Goal: Task Accomplishment & Management: Manage account settings

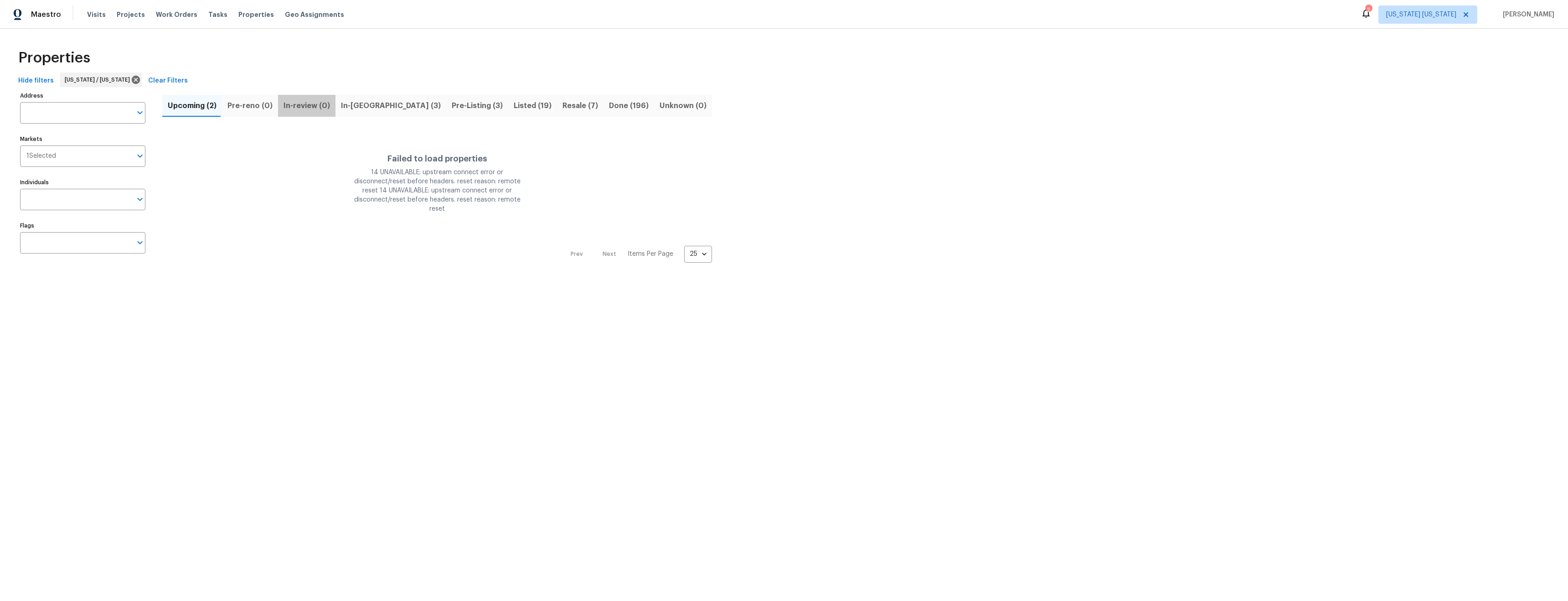
click at [308, 106] on span "In-review (0)" at bounding box center [307, 105] width 46 height 13
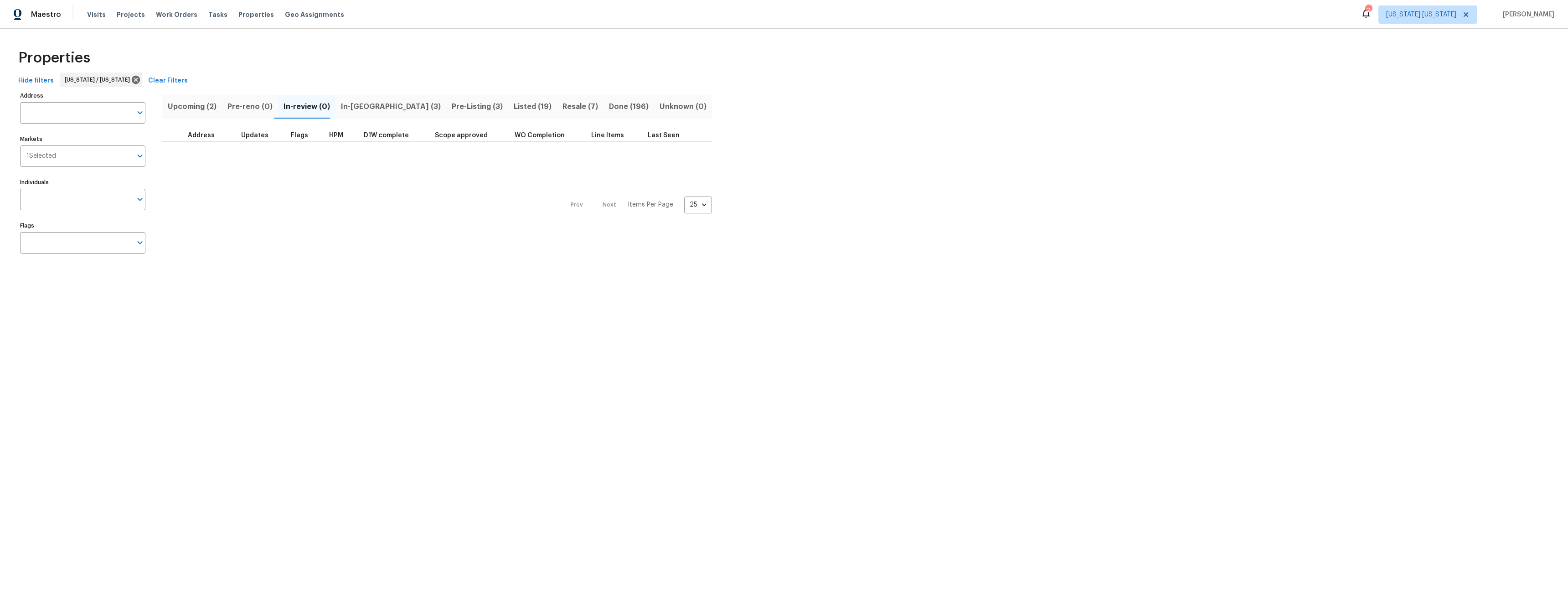
click at [360, 107] on span "In-[GEOGRAPHIC_DATA] (3)" at bounding box center [391, 107] width 100 height 13
click at [831, 125] on div "Address Address Markets 1 Selected Markets Individuals Individuals Flags Flags …" at bounding box center [784, 176] width 1539 height 174
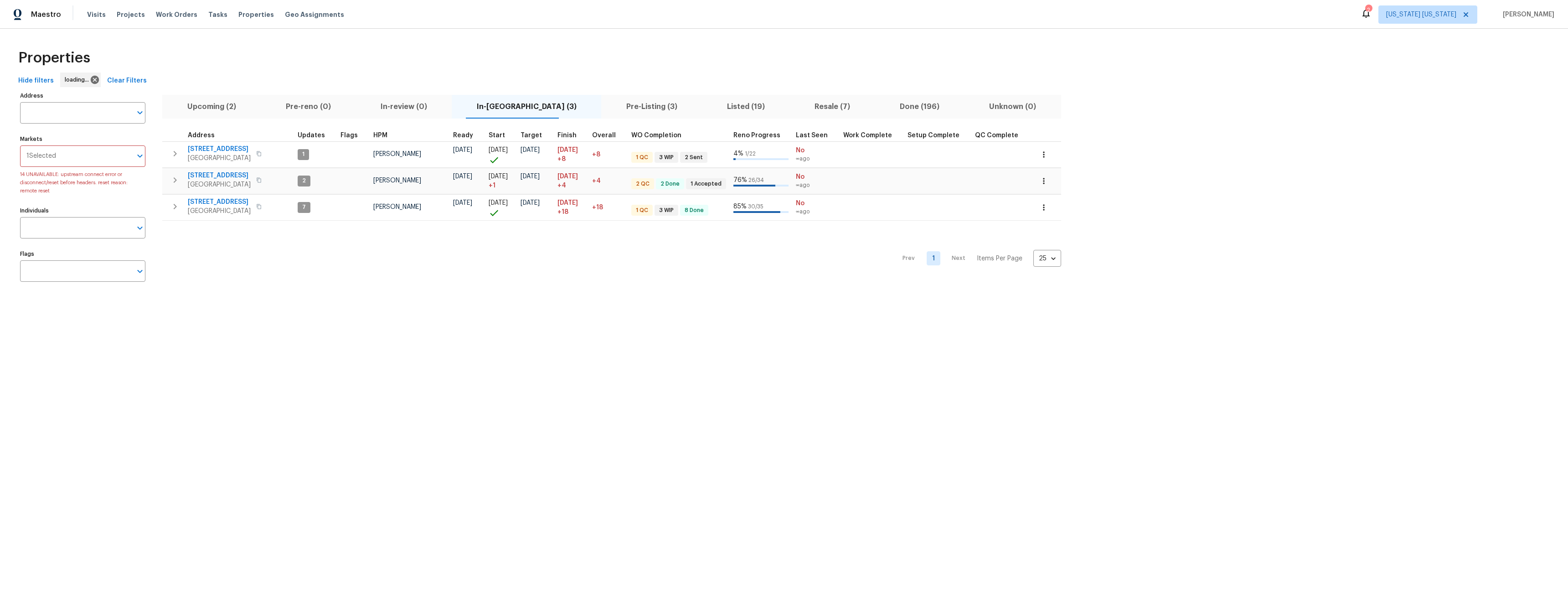
click at [406, 283] on div "Prev 1 Next Items Per Page 25 25 ​" at bounding box center [612, 256] width 899 height 71
click at [211, 174] on span "[STREET_ADDRESS]" at bounding box center [219, 175] width 63 height 9
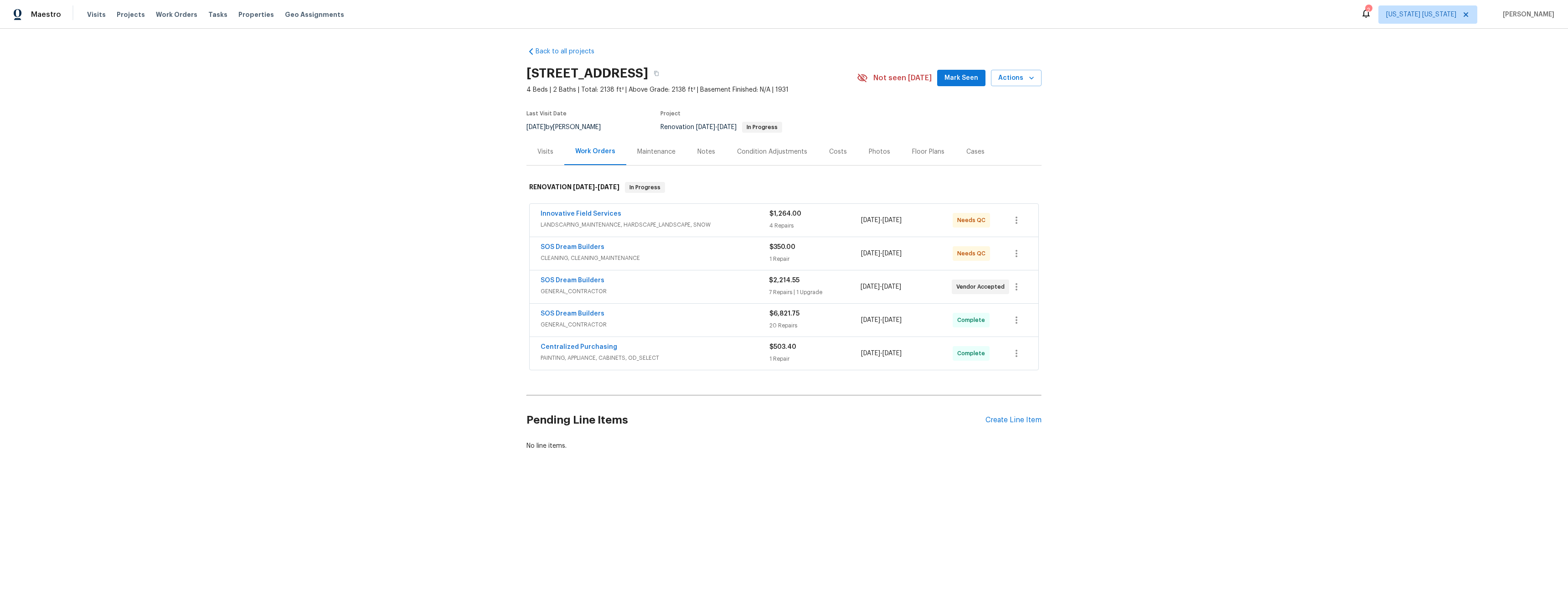
click at [688, 213] on div "Innovative Field Services" at bounding box center [655, 215] width 229 height 11
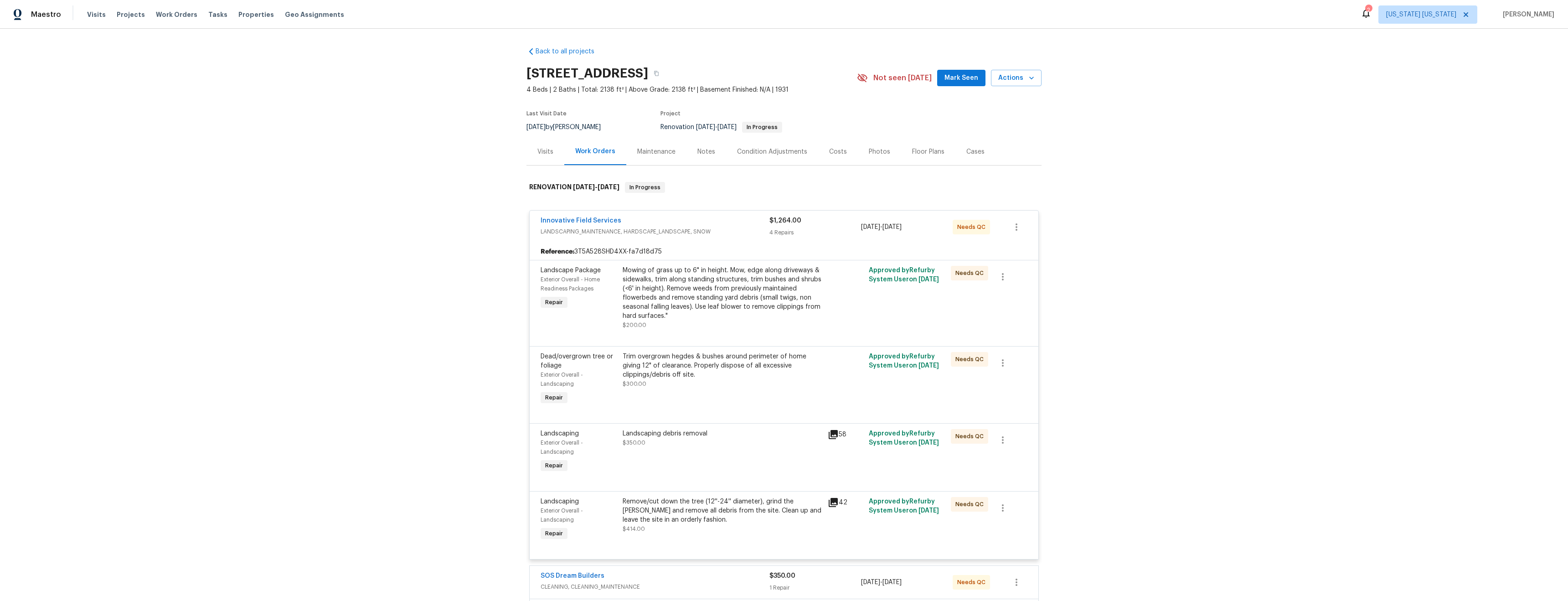
click at [723, 312] on div "Mowing of grass up to 6" in height. Mow, edge along driveways & sidewalks, trim…" at bounding box center [723, 293] width 200 height 55
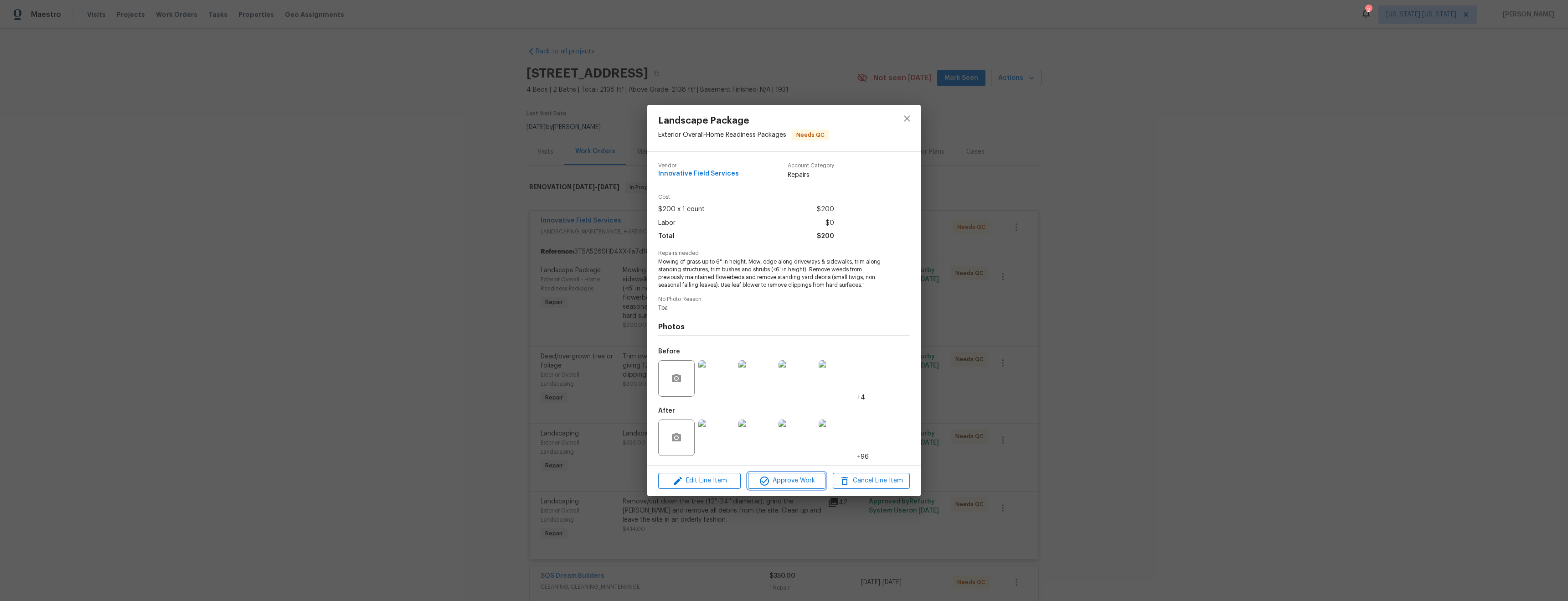
click at [786, 478] on span "Approve Work" at bounding box center [786, 480] width 72 height 12
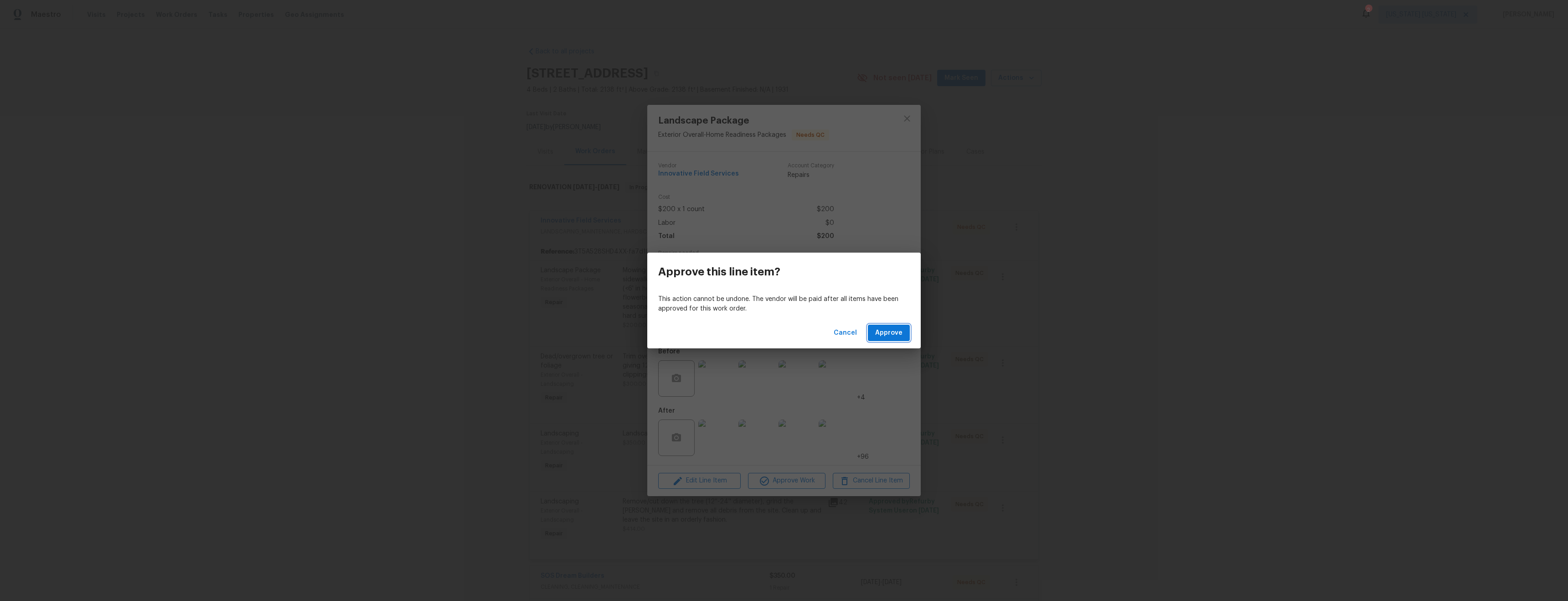
click at [888, 333] on span "Approve" at bounding box center [889, 333] width 27 height 12
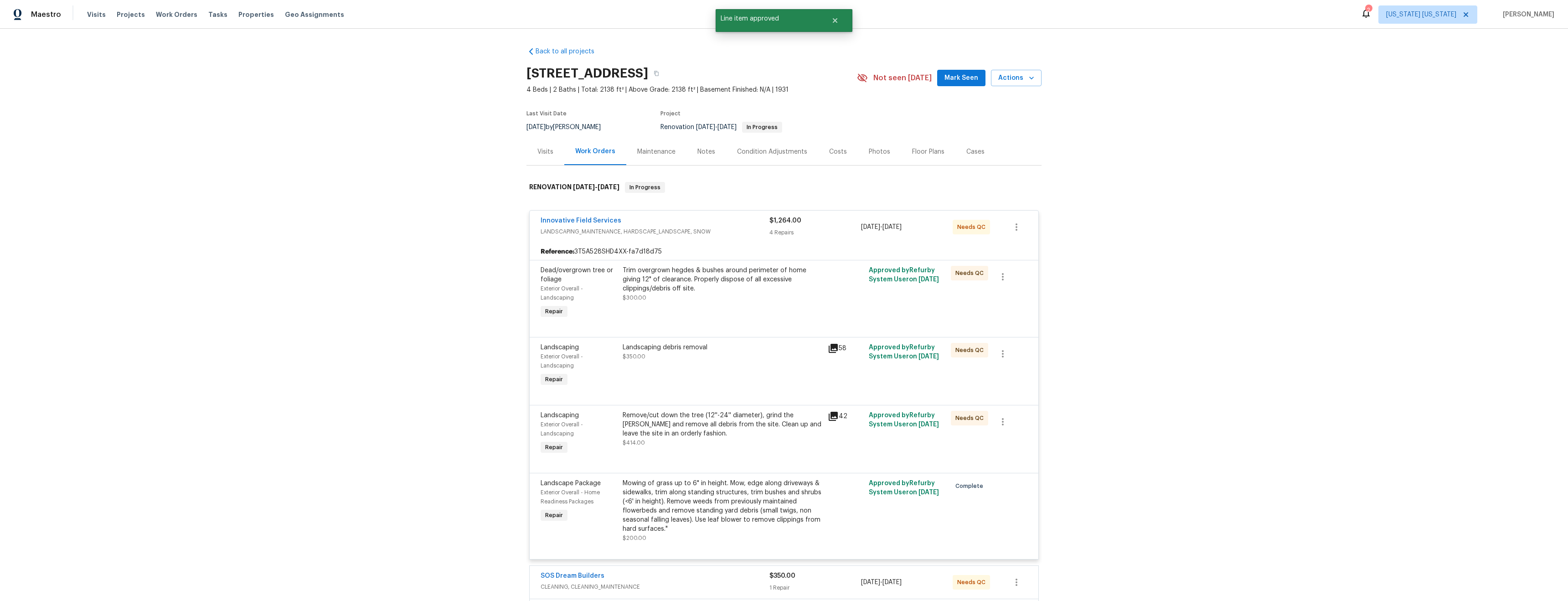
click at [710, 281] on div "Trim overgrown hegdes & bushes around perimeter of home giving 12" of clearance…" at bounding box center [723, 279] width 200 height 27
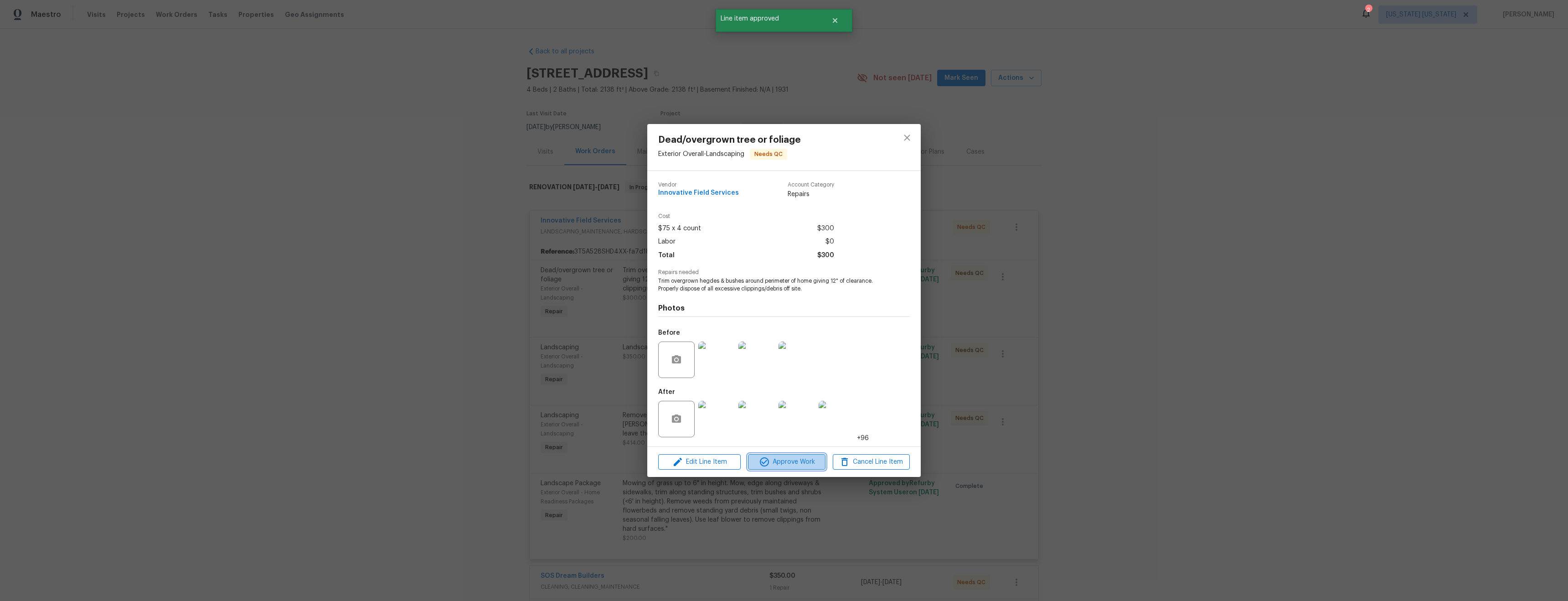
click at [779, 464] on span "Approve Work" at bounding box center [786, 462] width 72 height 12
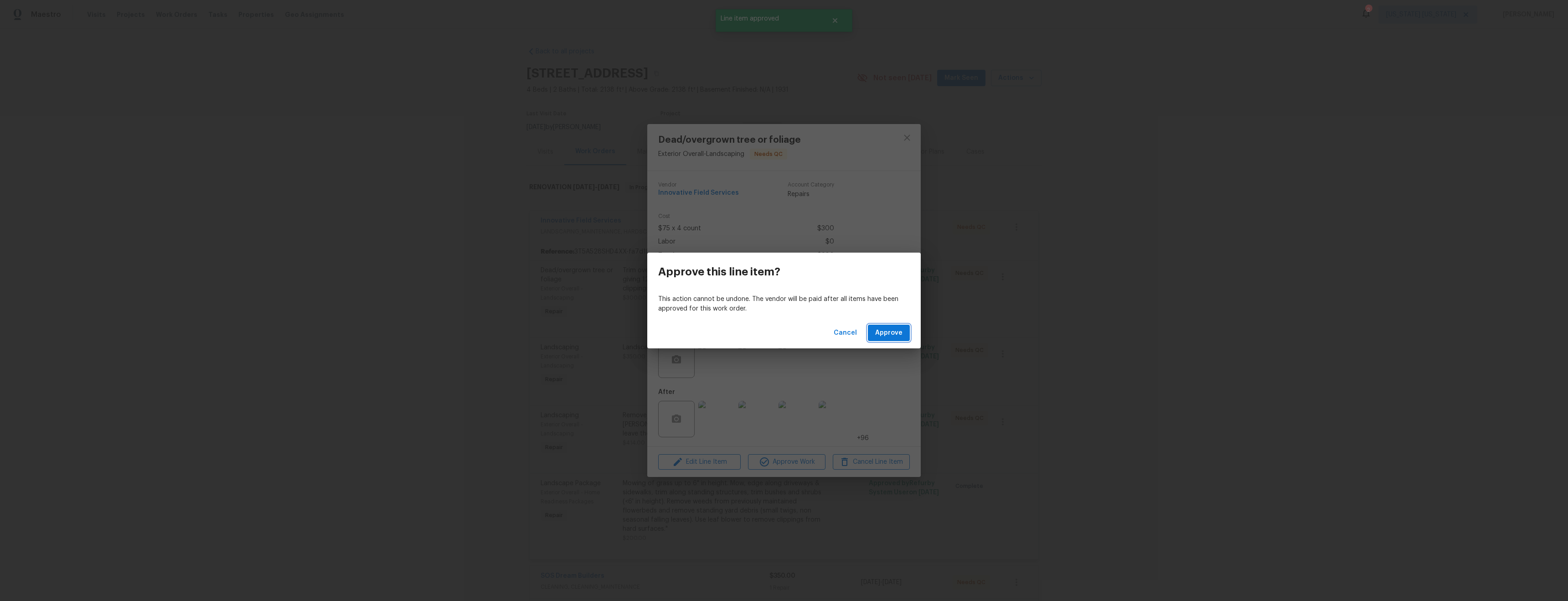
click at [892, 331] on span "Approve" at bounding box center [889, 333] width 27 height 12
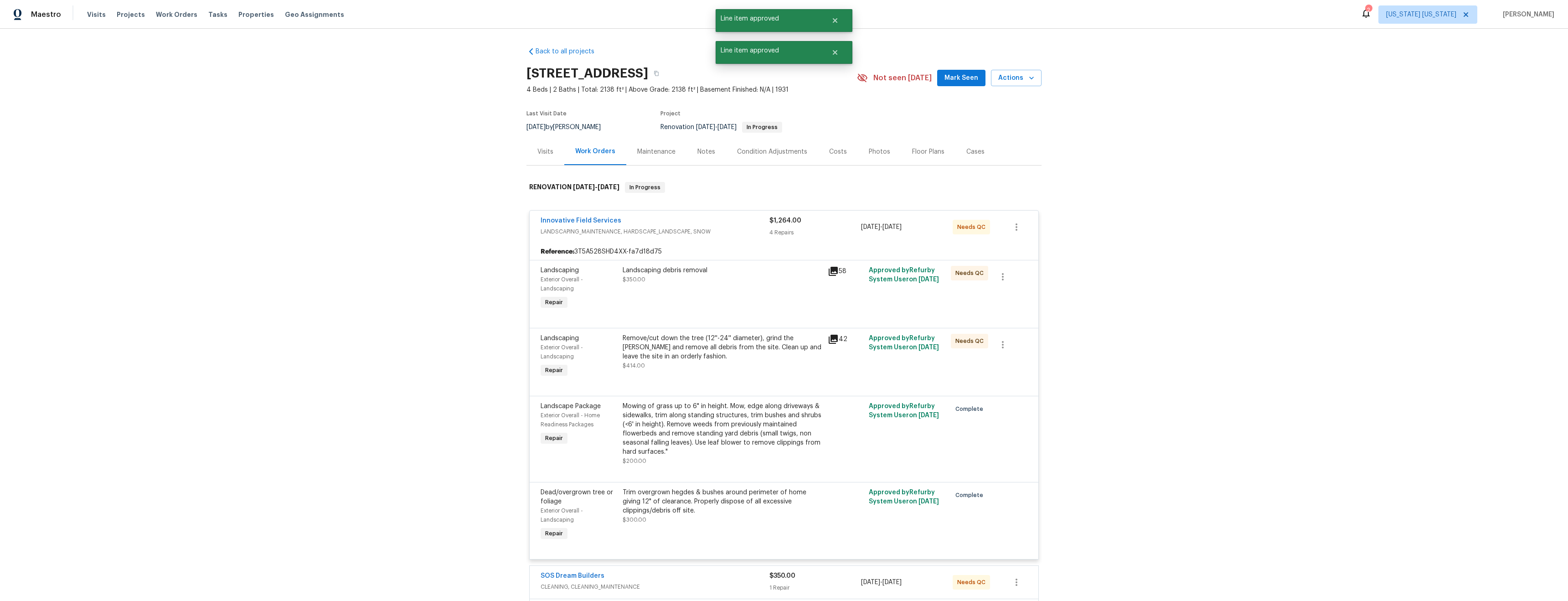
click at [705, 289] on div "Landscaping debris removal $350.00" at bounding box center [722, 289] width 205 height 51
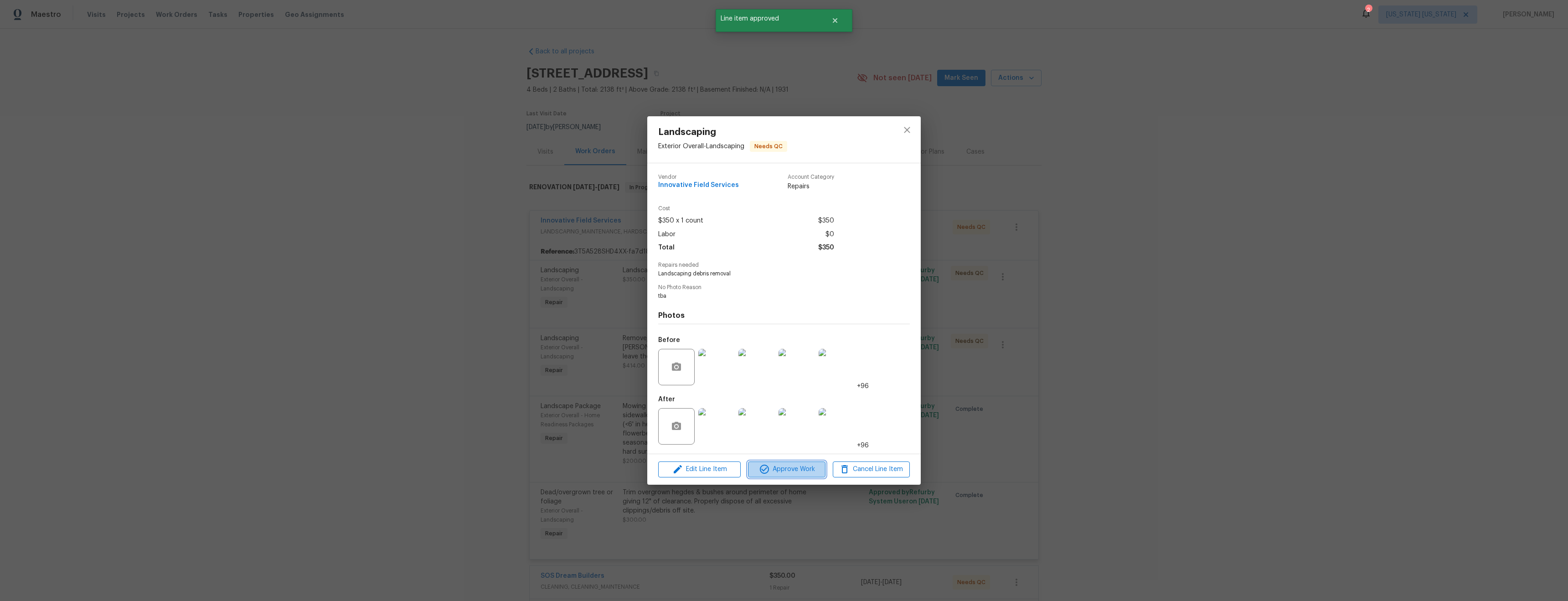
click at [782, 465] on span "Approve Work" at bounding box center [786, 469] width 72 height 12
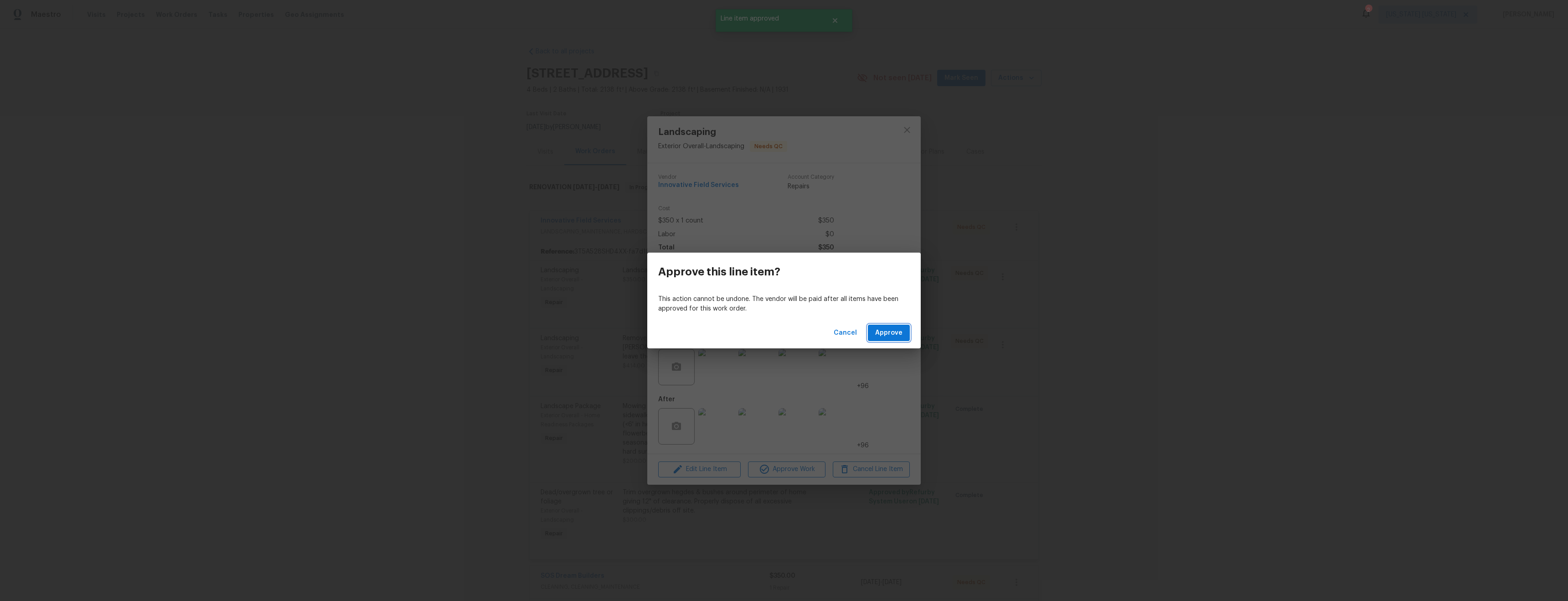
click at [892, 331] on span "Approve" at bounding box center [889, 333] width 27 height 12
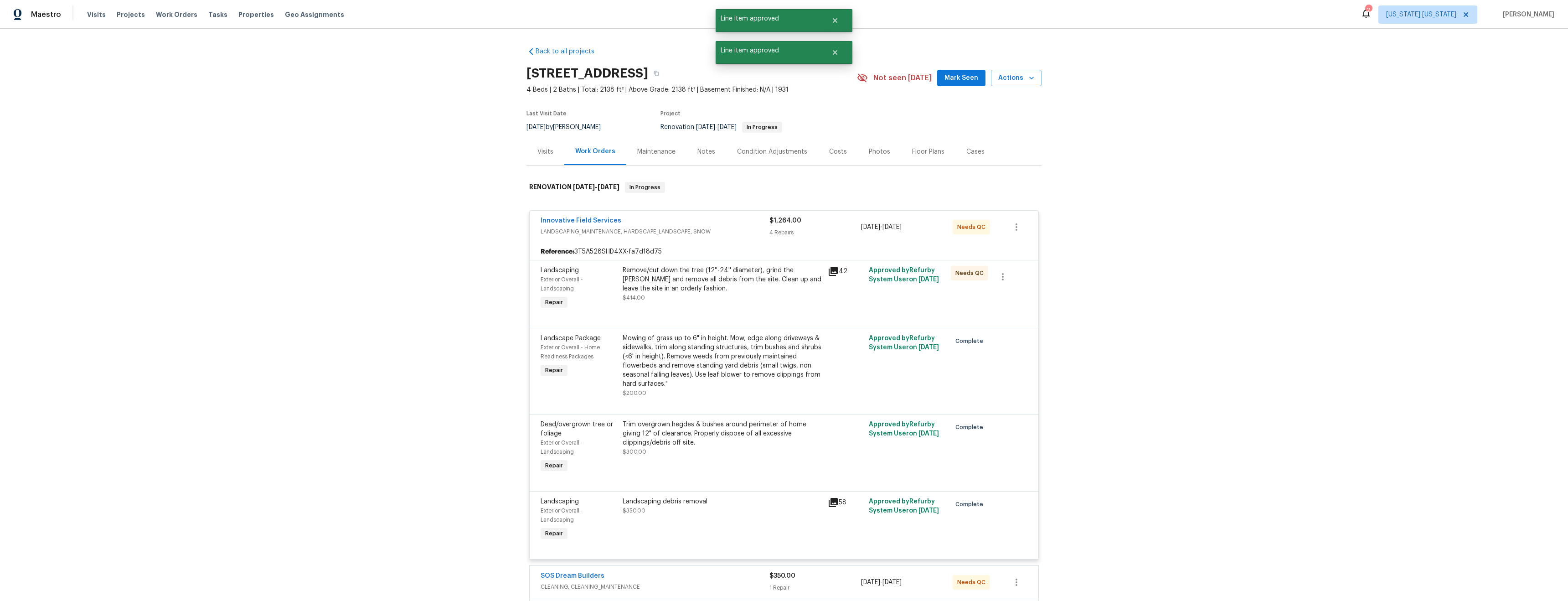
click at [719, 287] on div "Remove/cut down the tree (12''-24'' diameter), grind the stump and remove all d…" at bounding box center [723, 279] width 200 height 27
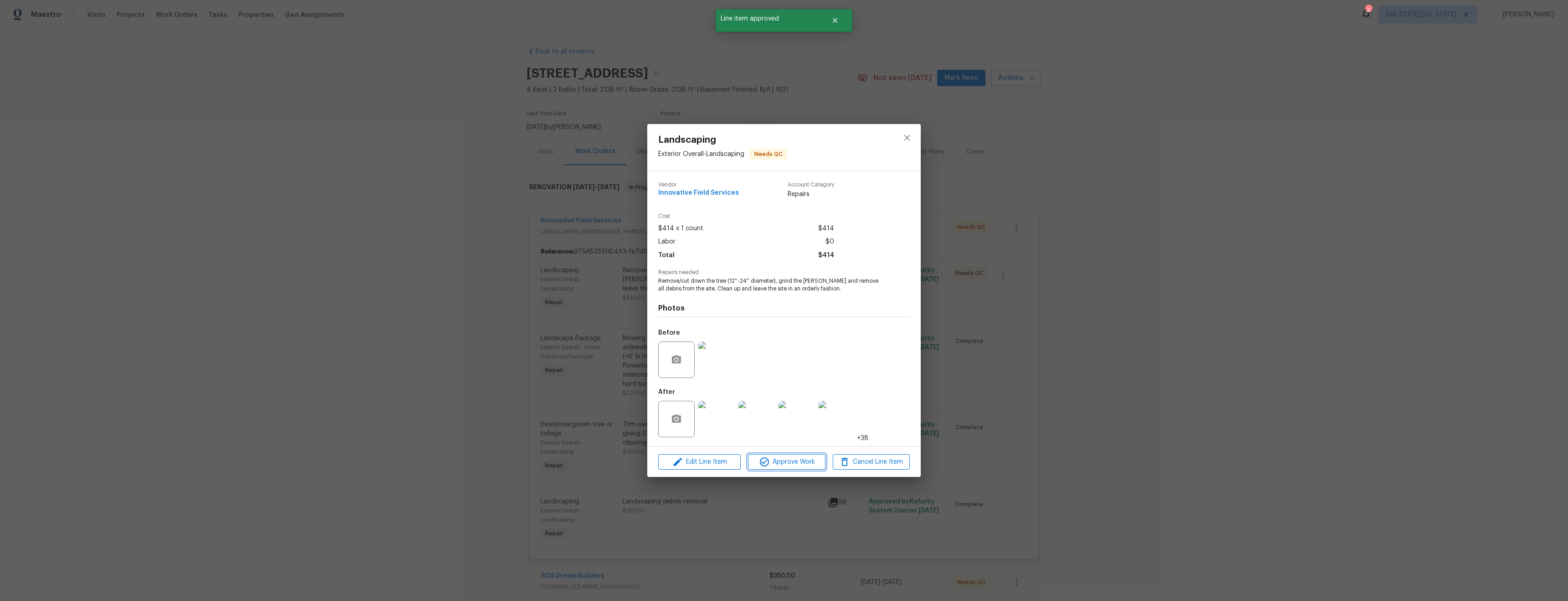
click at [787, 464] on span "Approve Work" at bounding box center [786, 462] width 72 height 12
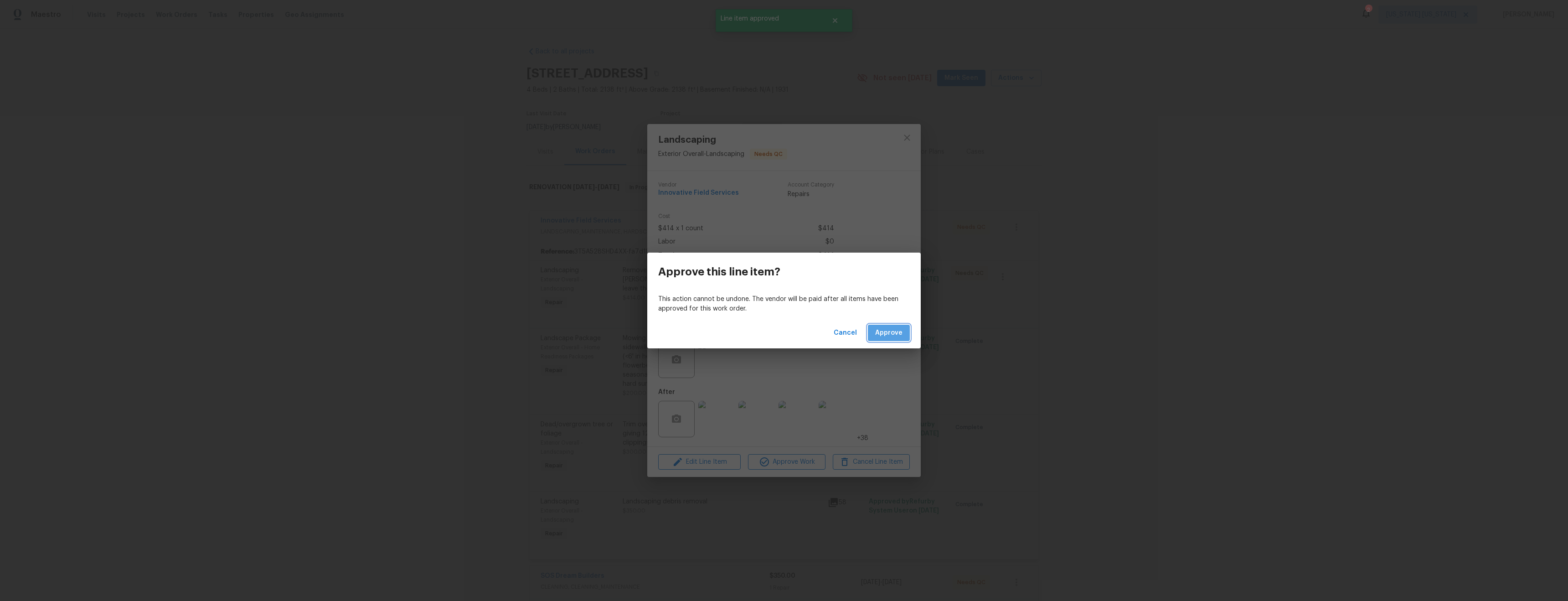
drag, startPoint x: 894, startPoint y: 331, endPoint x: 872, endPoint y: 336, distance: 22.6
click at [894, 331] on span "Approve" at bounding box center [889, 333] width 27 height 12
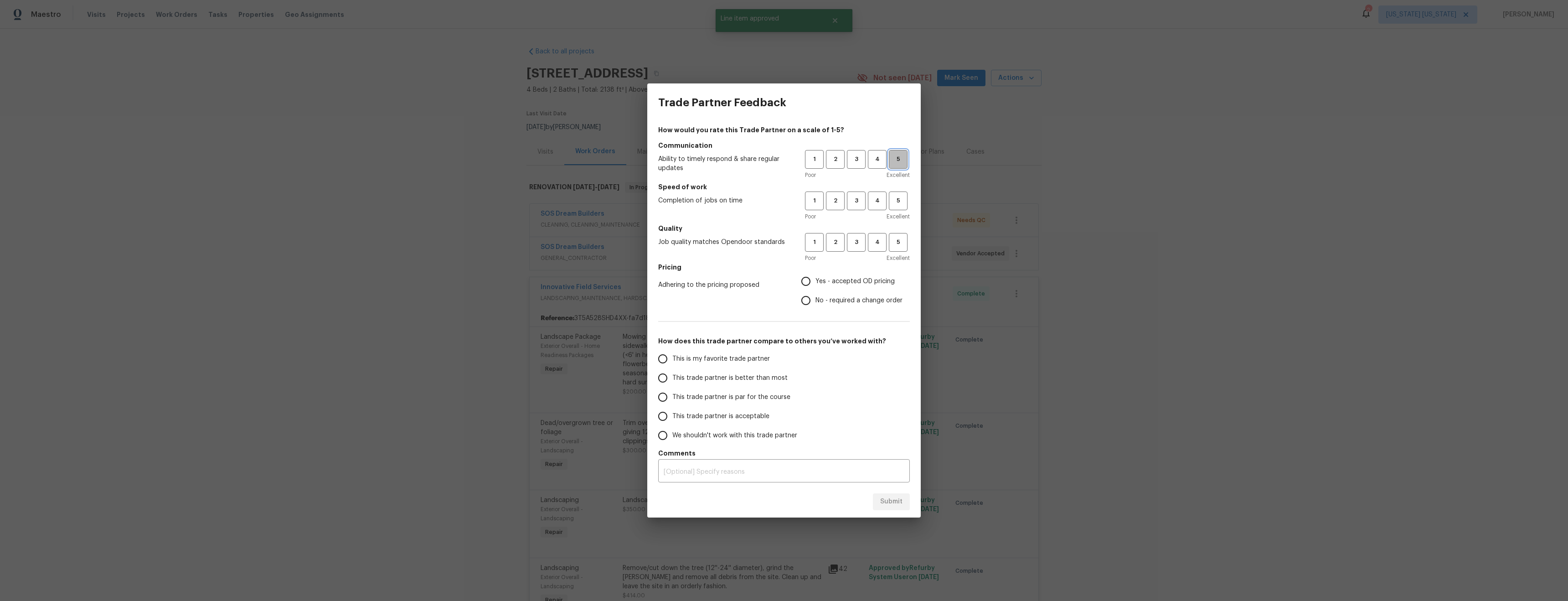
click at [892, 157] on span "5" at bounding box center [898, 159] width 17 height 10
click at [880, 204] on span "4" at bounding box center [877, 200] width 17 height 10
click at [878, 243] on span "4" at bounding box center [877, 242] width 17 height 10
click at [859, 284] on span "Yes - accepted OD pricing" at bounding box center [855, 282] width 79 height 10
click at [816, 284] on input "Yes - accepted OD pricing" at bounding box center [805, 281] width 19 height 19
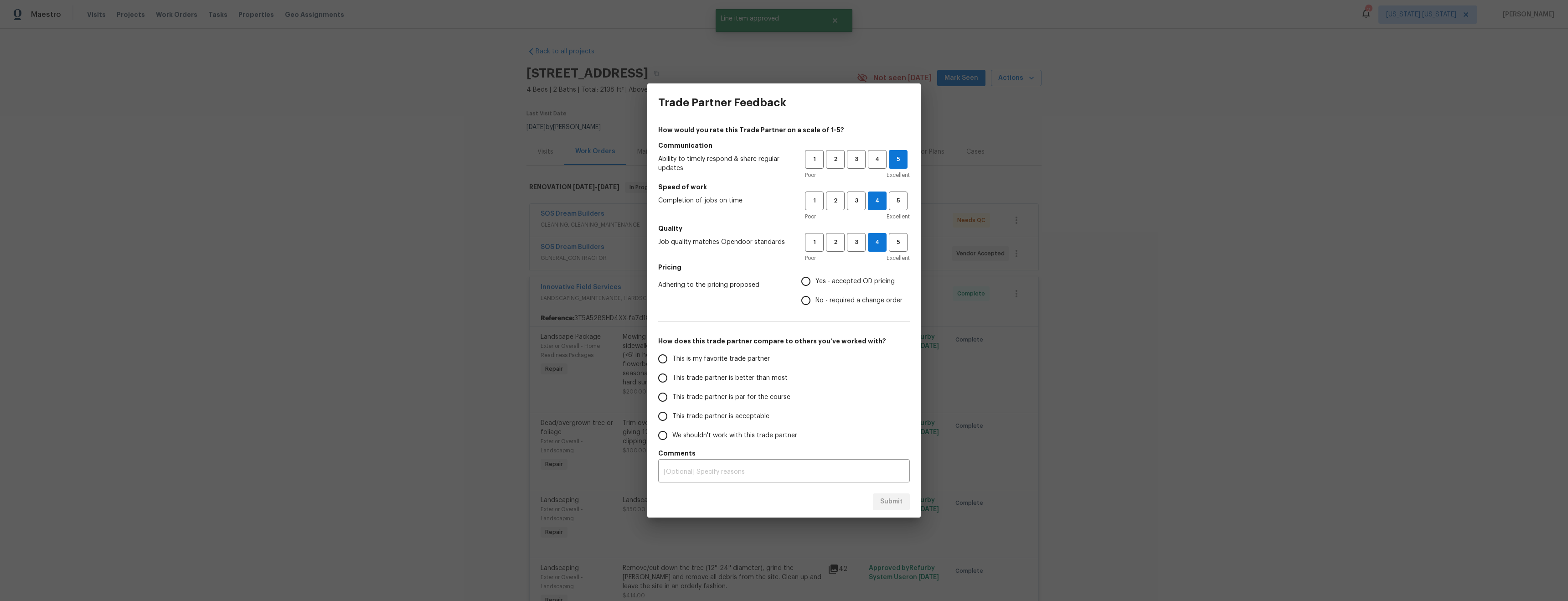
radio input "true"
click at [744, 360] on span "This is my favorite trade partner" at bounding box center [721, 359] width 97 height 10
click at [673, 360] on input "This is my favorite trade partner" at bounding box center [662, 359] width 19 height 19
drag, startPoint x: 909, startPoint y: 509, endPoint x: 903, endPoint y: 508, distance: 6.1
click at [908, 509] on div "Submit" at bounding box center [783, 502] width 273 height 32
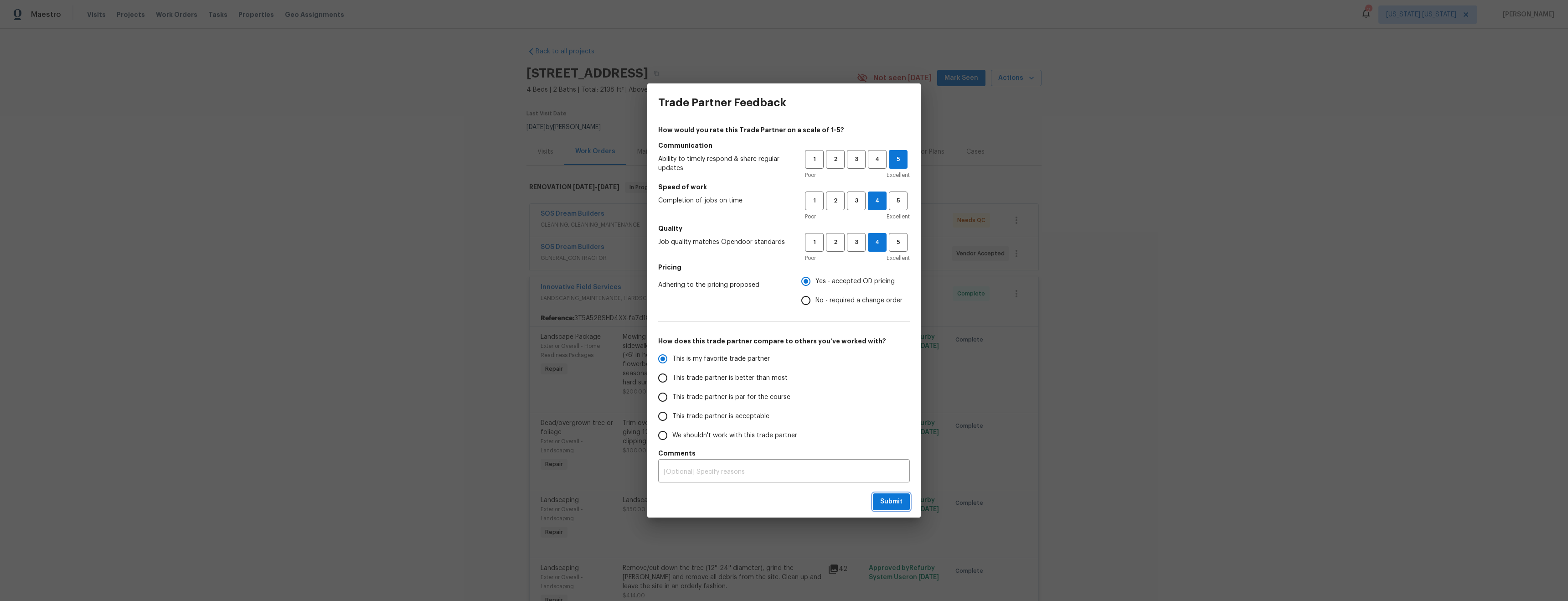
click at [894, 507] on button "Submit" at bounding box center [891, 502] width 37 height 17
radio input "true"
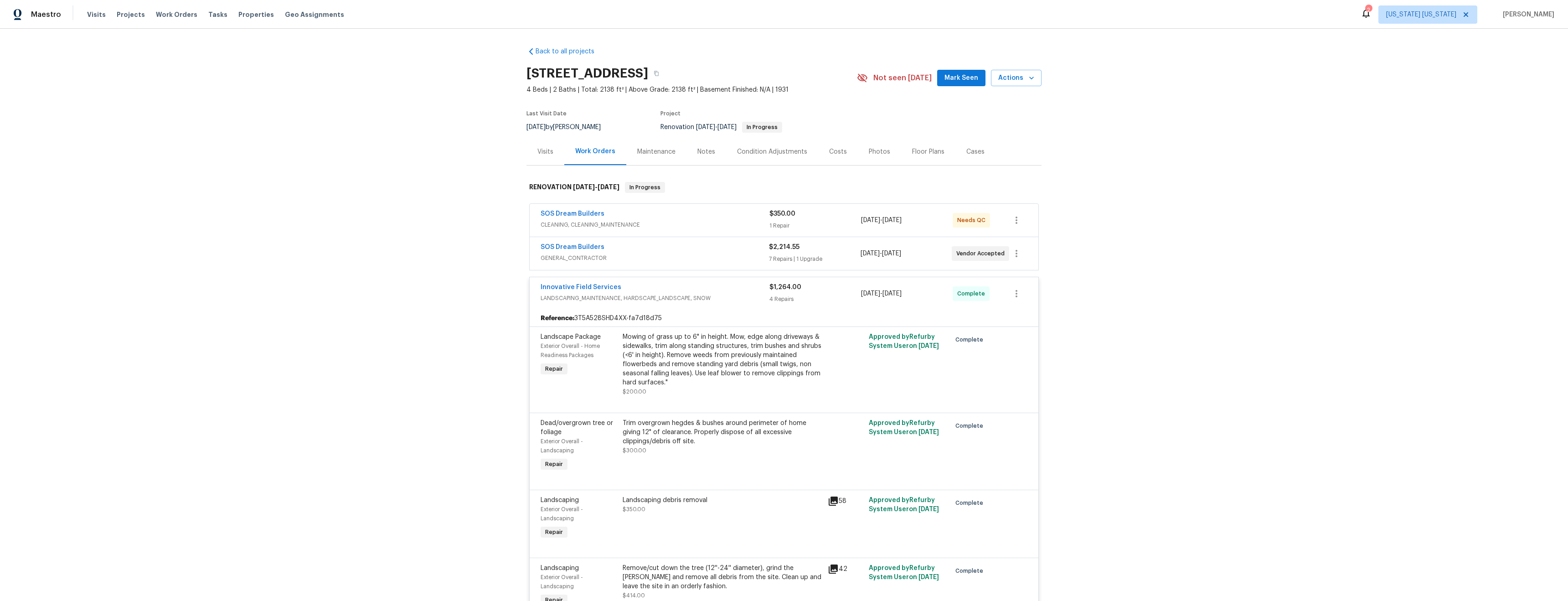
radio input "false"
click at [669, 153] on div "Maintenance" at bounding box center [656, 152] width 38 height 9
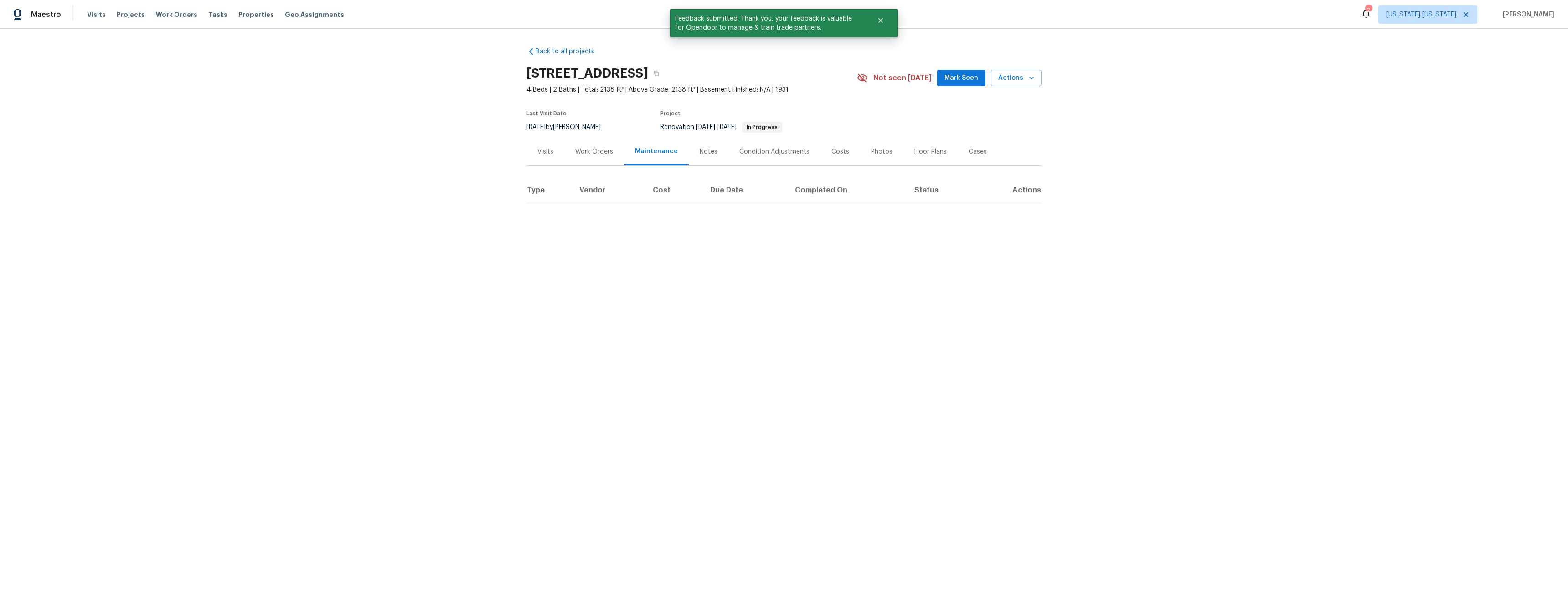
click at [923, 154] on div "Floor Plans" at bounding box center [930, 152] width 32 height 9
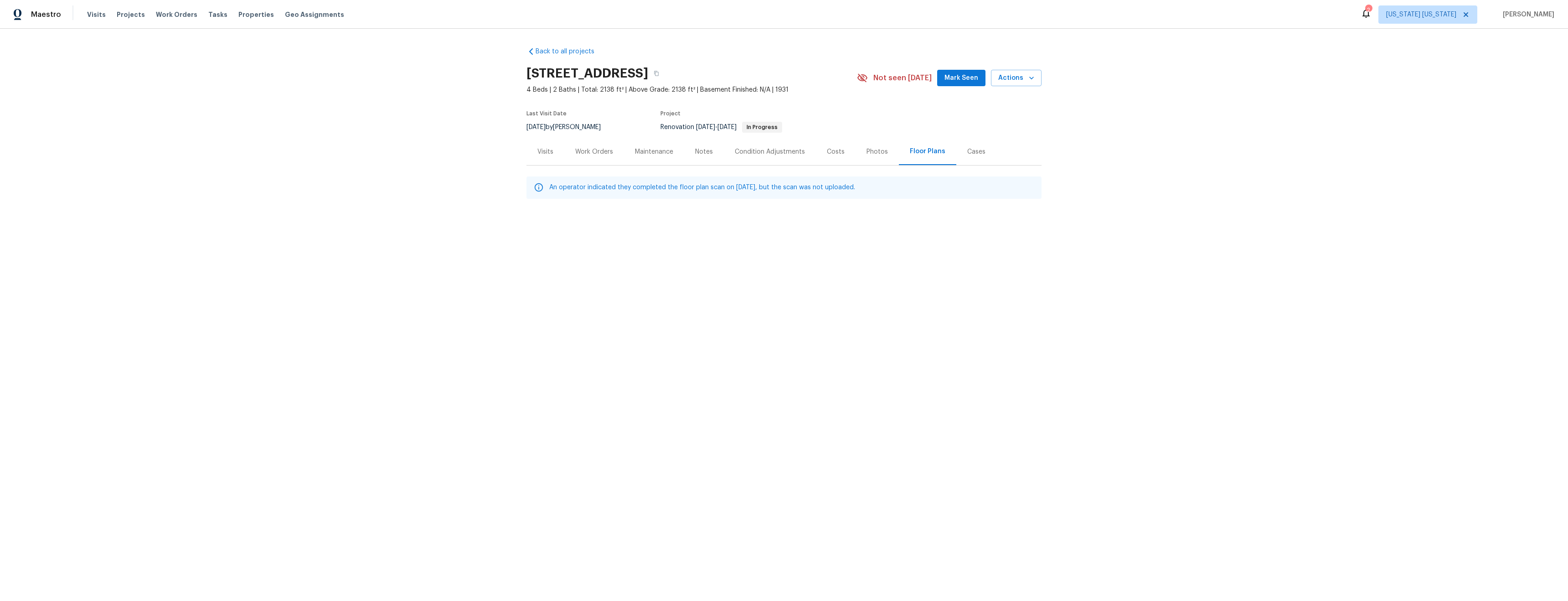
click at [583, 153] on div "Work Orders" at bounding box center [594, 152] width 38 height 9
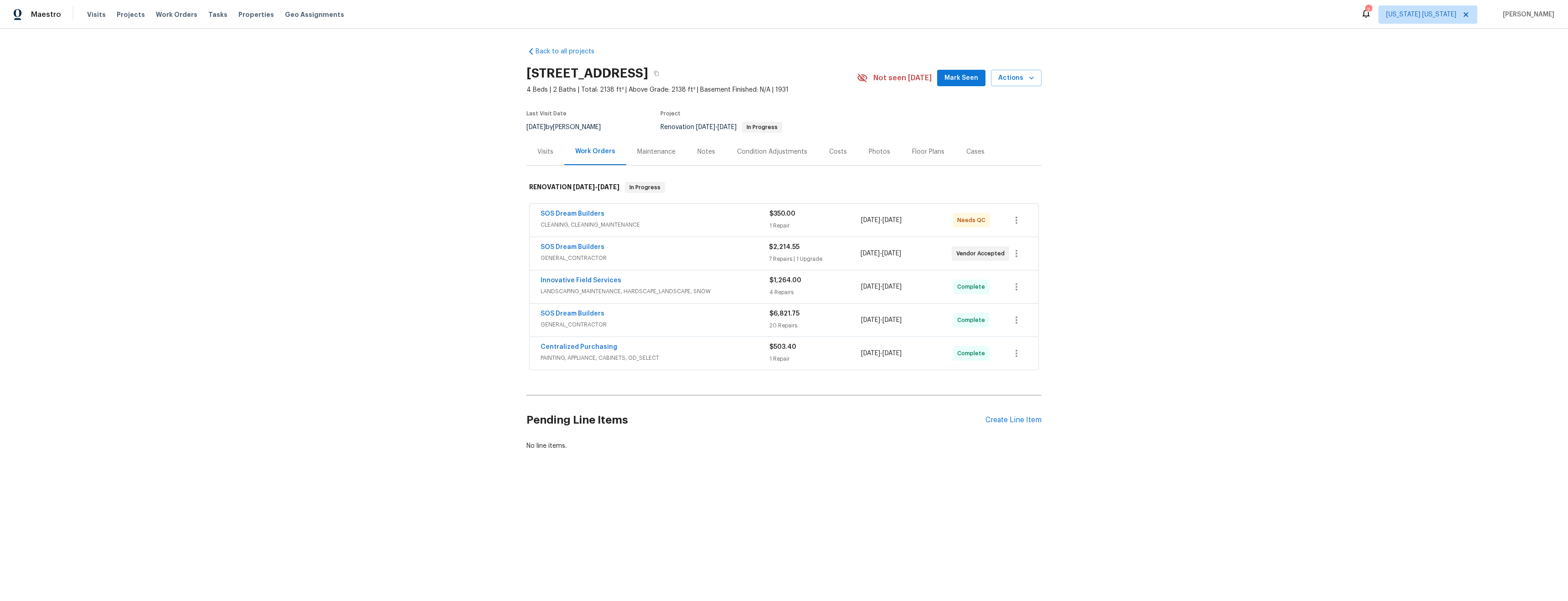
click at [663, 151] on div "Maintenance" at bounding box center [656, 152] width 38 height 9
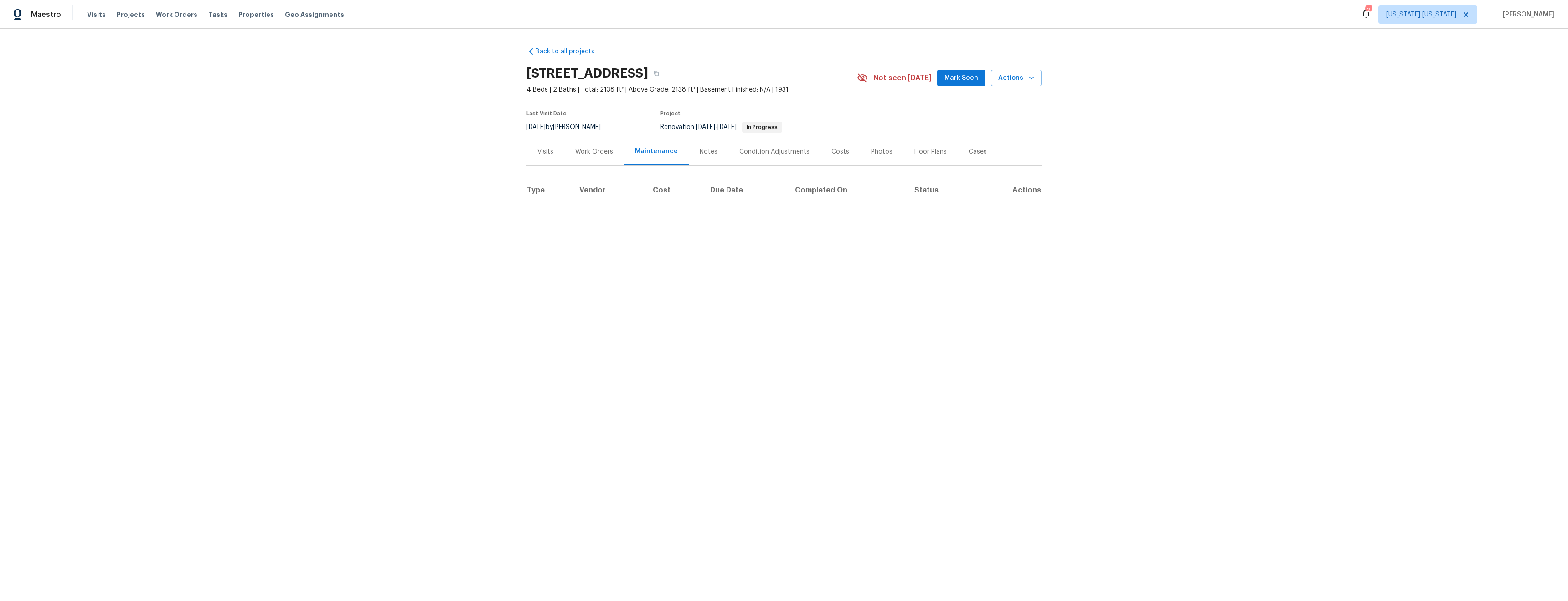
click at [699, 152] on div "Notes" at bounding box center [708, 152] width 18 height 9
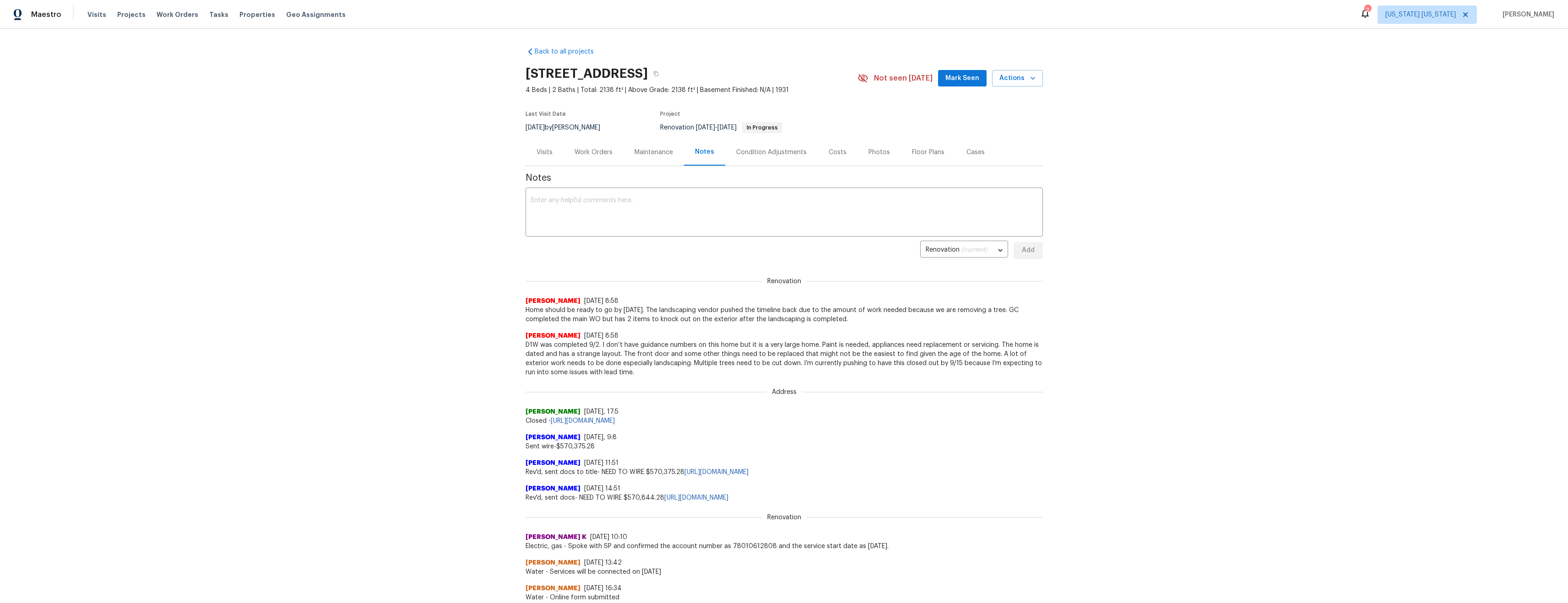
click at [583, 155] on div "Work Orders" at bounding box center [594, 152] width 38 height 9
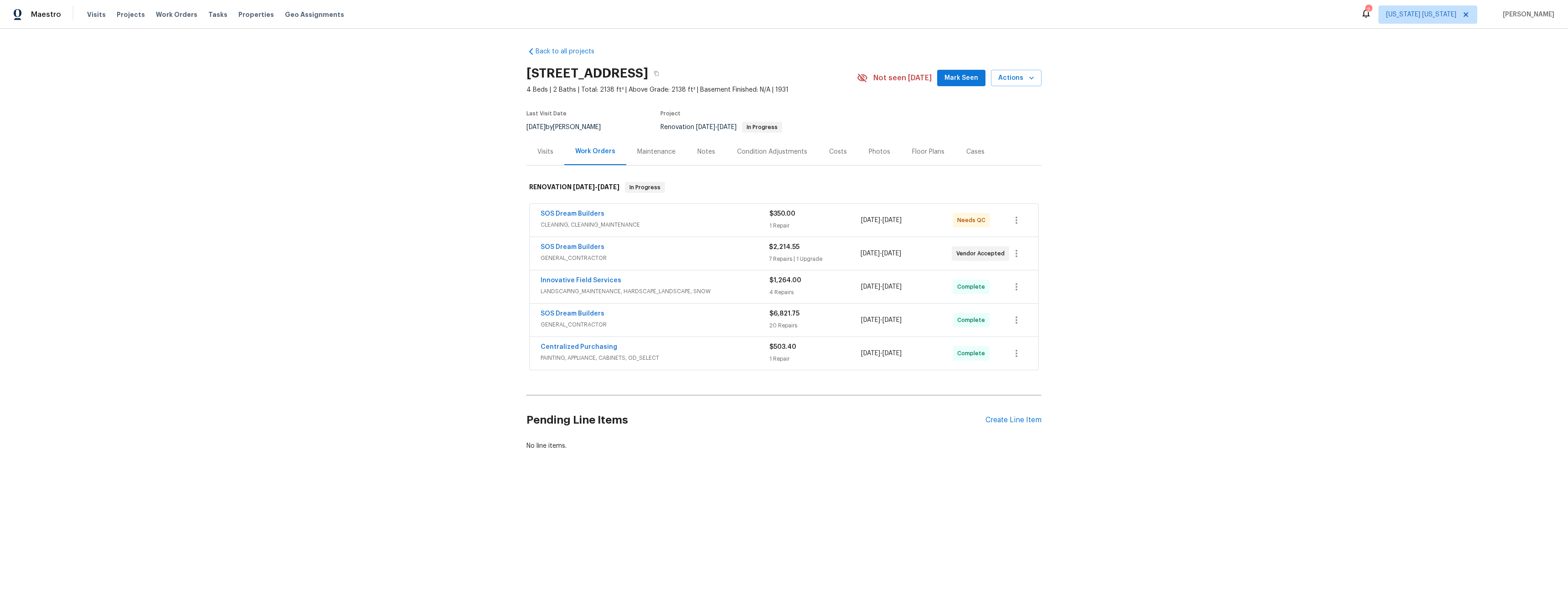
click at [699, 156] on div "Notes" at bounding box center [706, 152] width 40 height 27
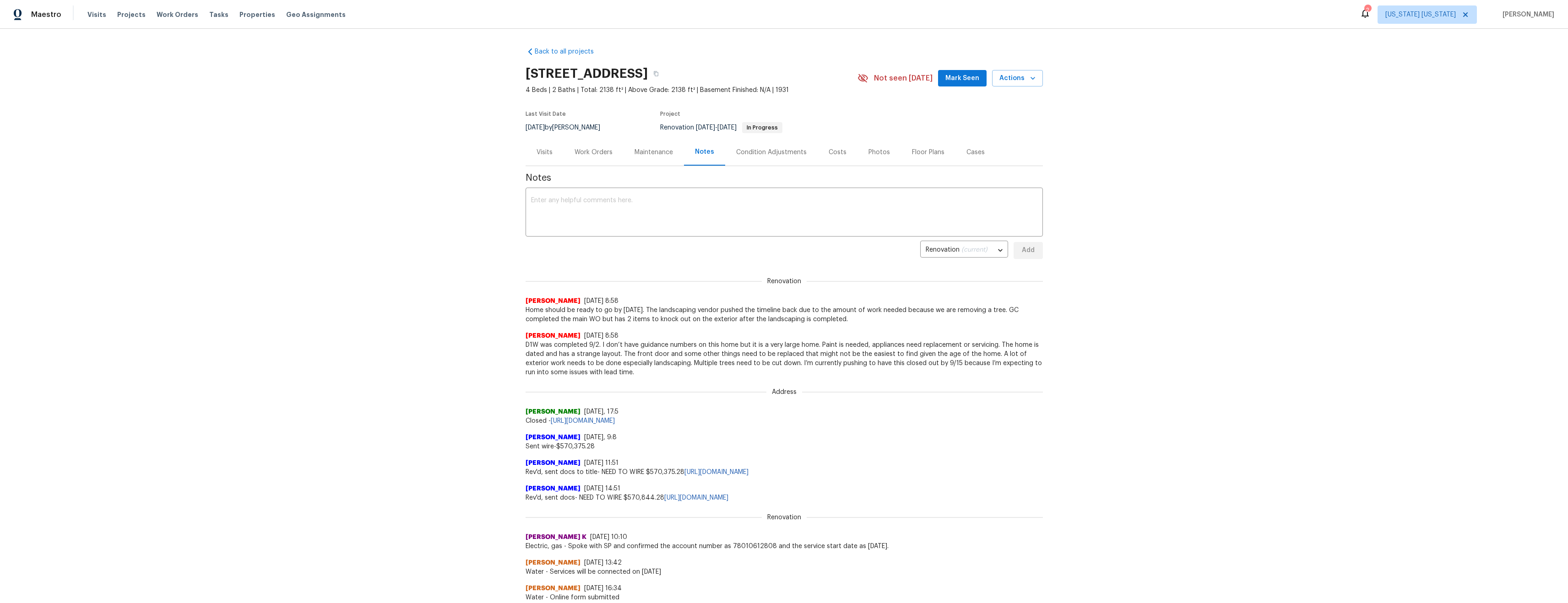
click at [548, 151] on div "Visits" at bounding box center [545, 152] width 16 height 9
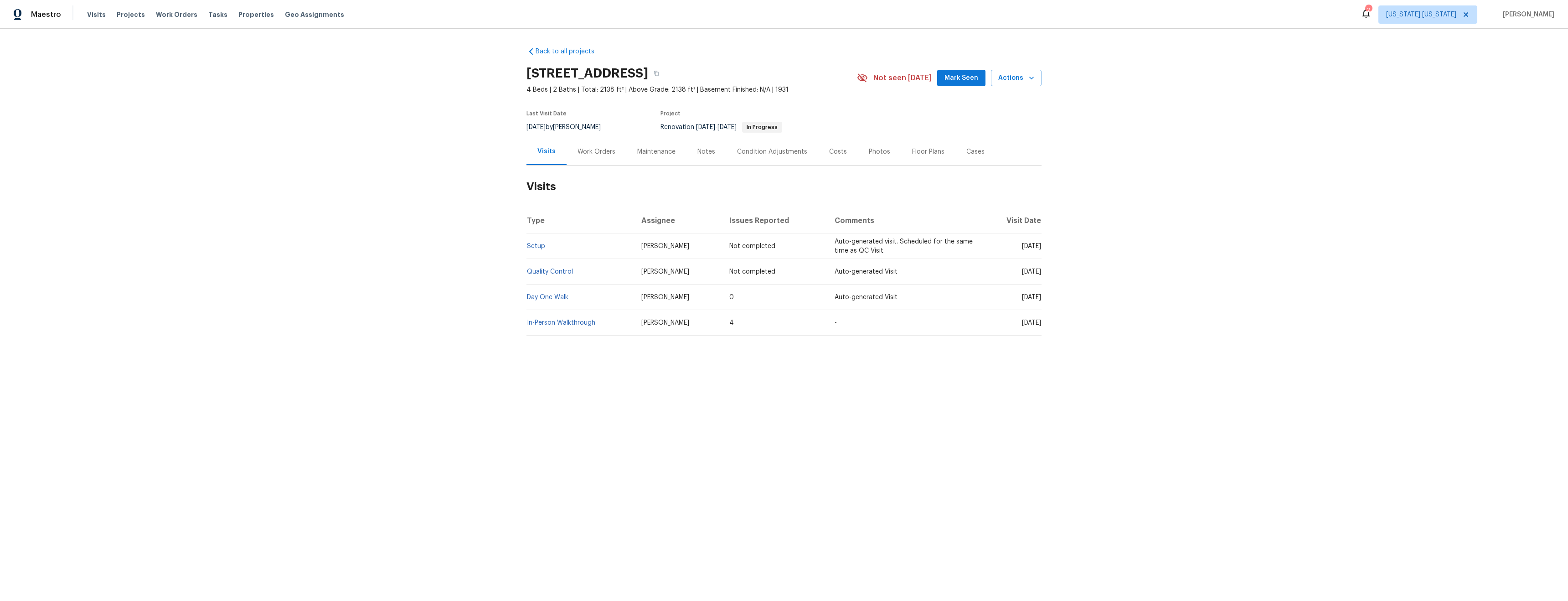
click at [597, 150] on div "Work Orders" at bounding box center [597, 152] width 38 height 9
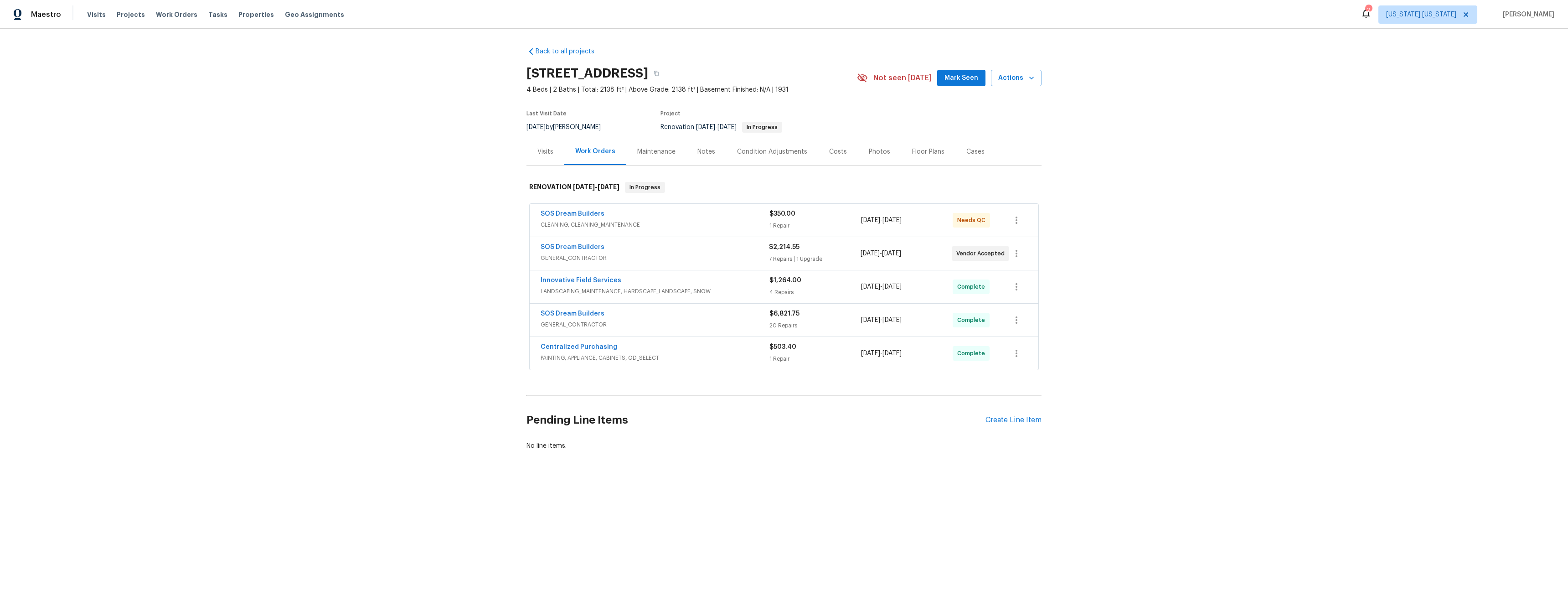
click at [707, 155] on div "Notes" at bounding box center [706, 152] width 18 height 9
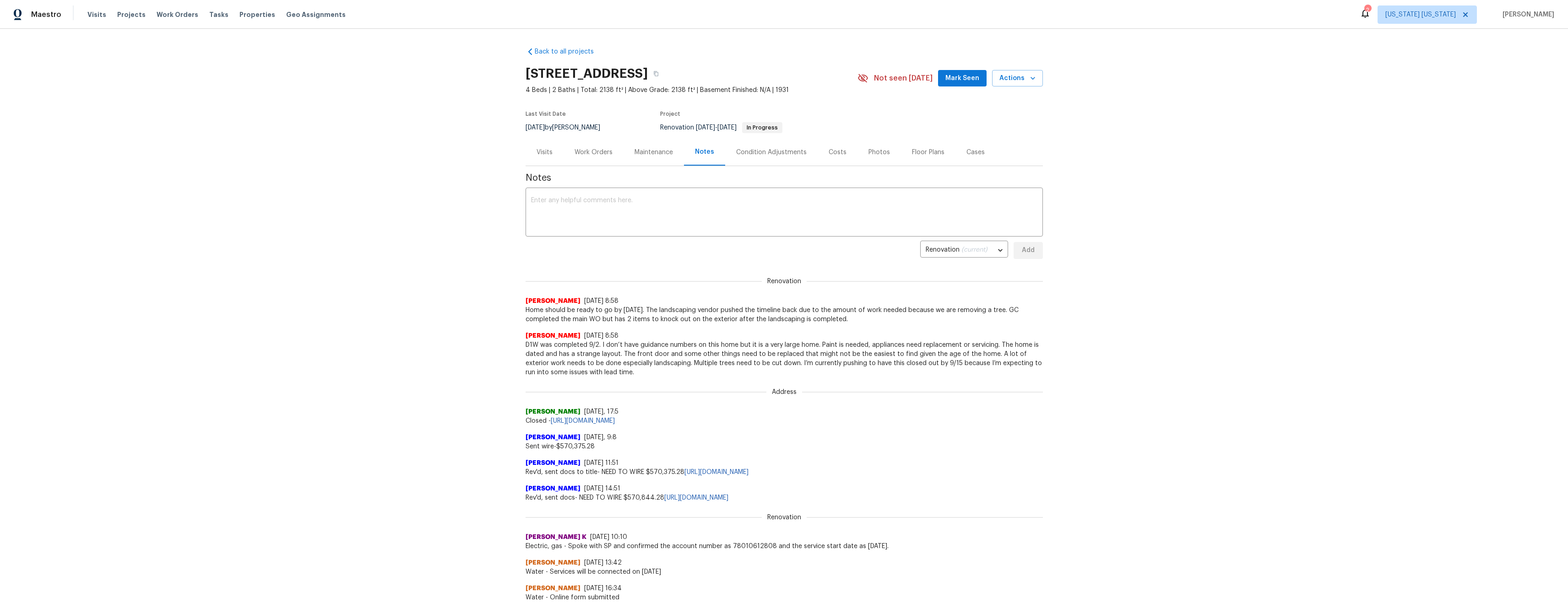
click at [546, 154] on div "Visits" at bounding box center [545, 152] width 16 height 9
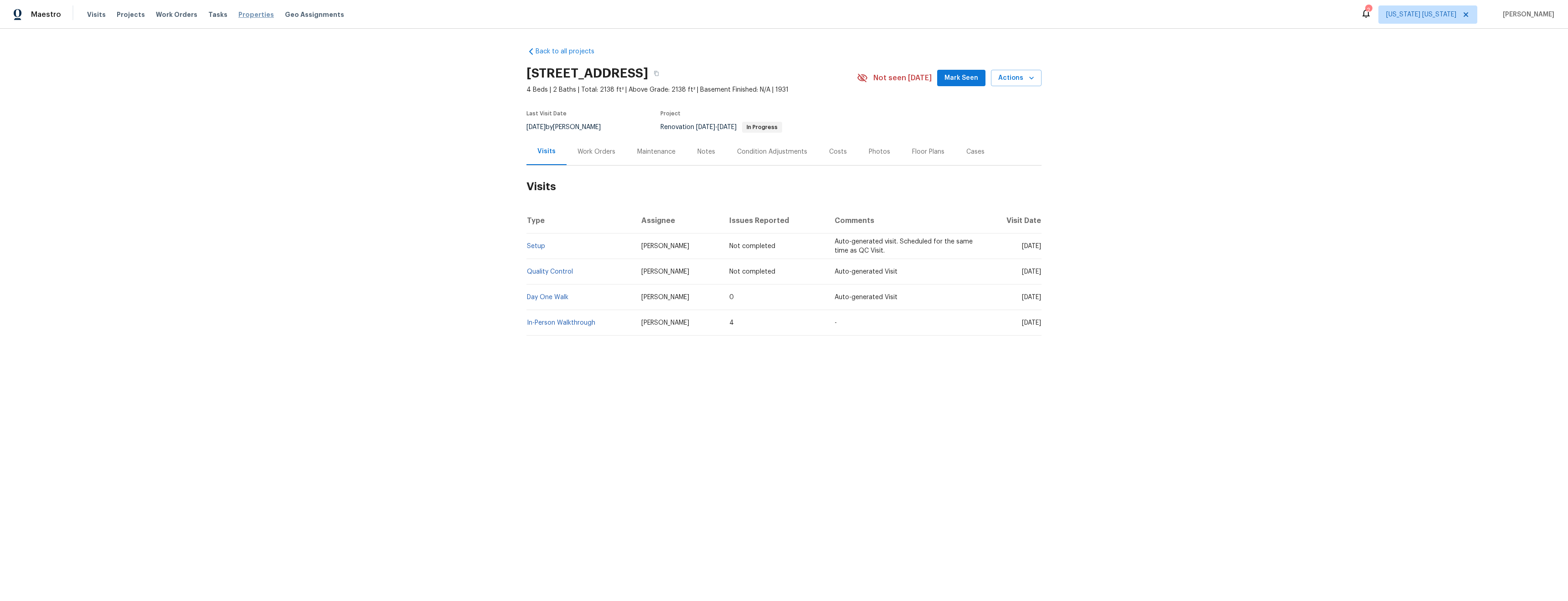
click at [245, 15] on span "Properties" at bounding box center [256, 14] width 35 height 9
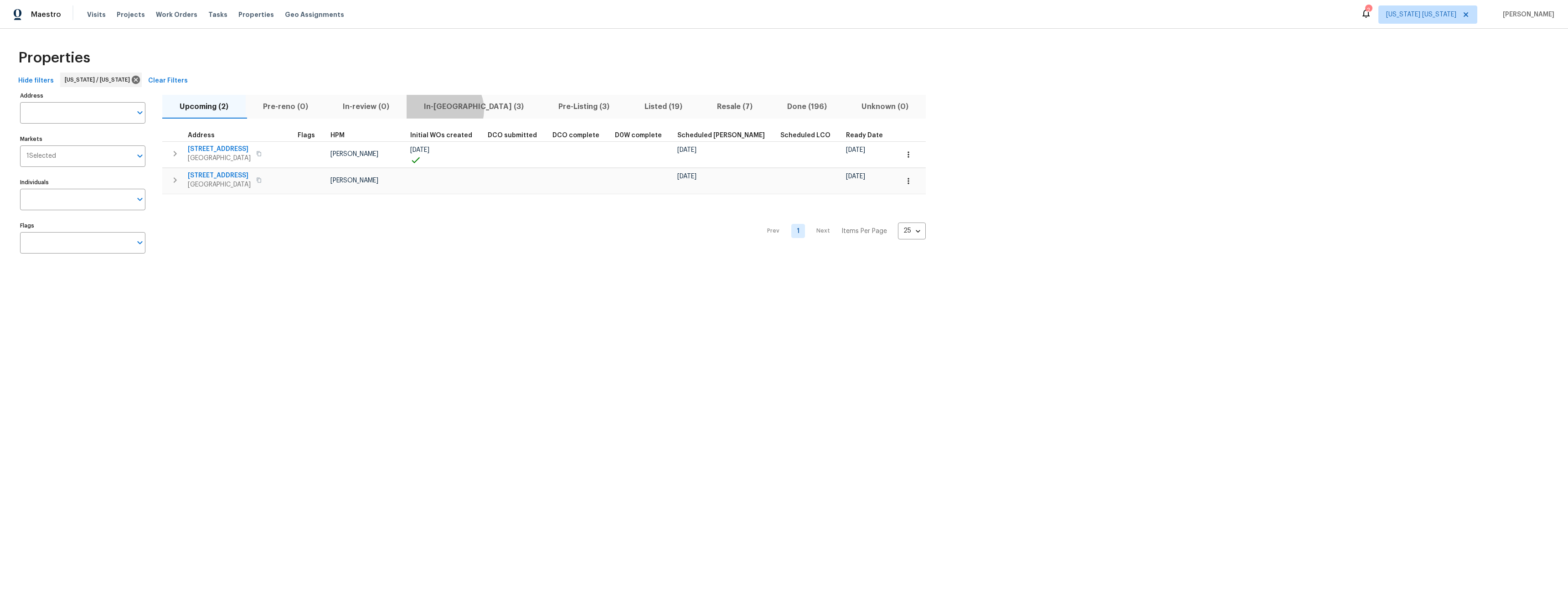
click at [443, 110] on span "In-reno (3)" at bounding box center [474, 107] width 124 height 13
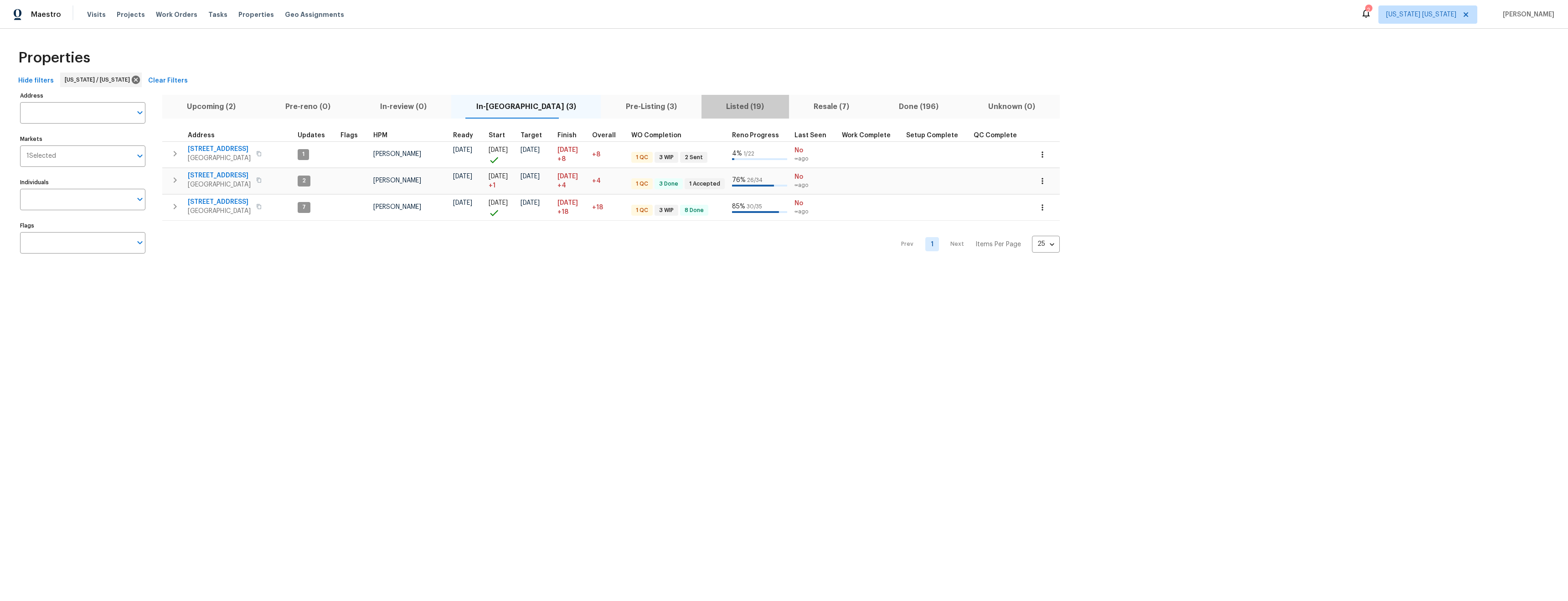
click at [710, 108] on span "Listed (19)" at bounding box center [745, 107] width 77 height 13
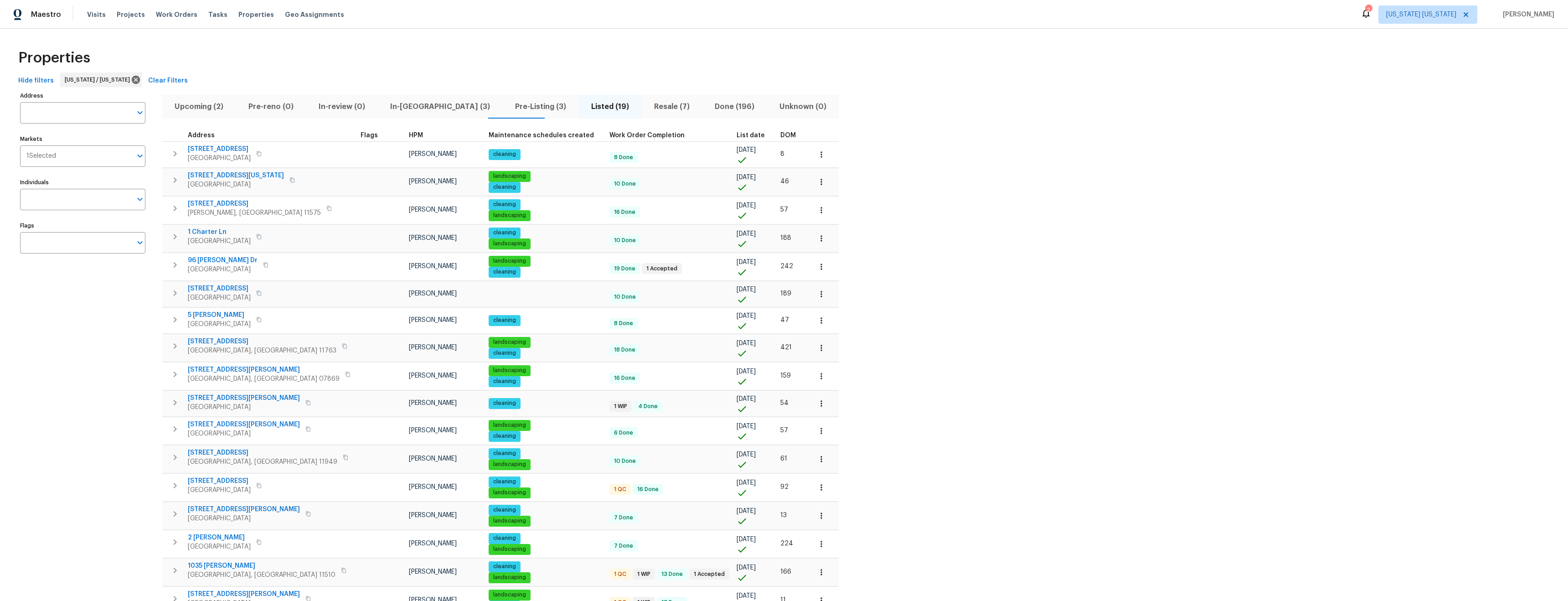
click at [508, 108] on span "Pre-Listing (3)" at bounding box center [541, 107] width 65 height 13
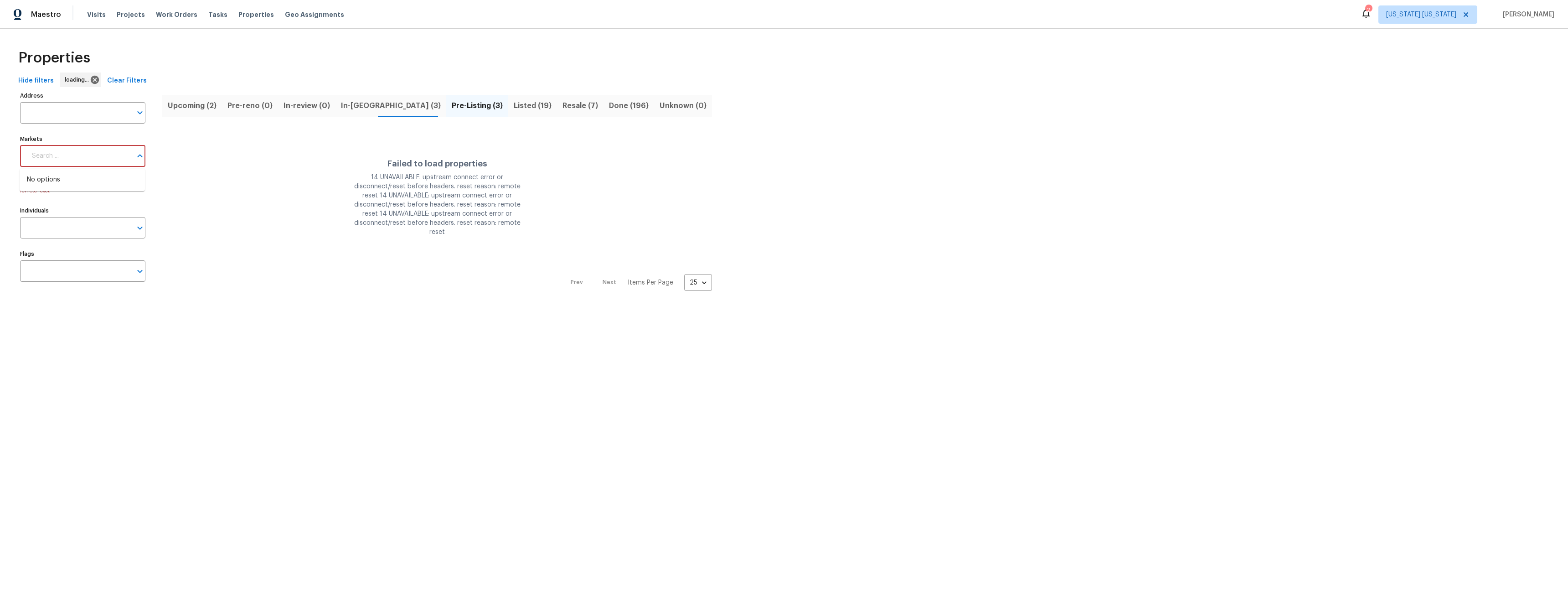
click at [69, 158] on input "Markets" at bounding box center [79, 156] width 105 height 21
click at [153, 161] on div "Address Address Markets 1 Selected Markets 14 UNAVAILABLE: upstream connect err…" at bounding box center [88, 191] width 137 height 202
click at [514, 107] on span "Listed (19)" at bounding box center [533, 105] width 38 height 13
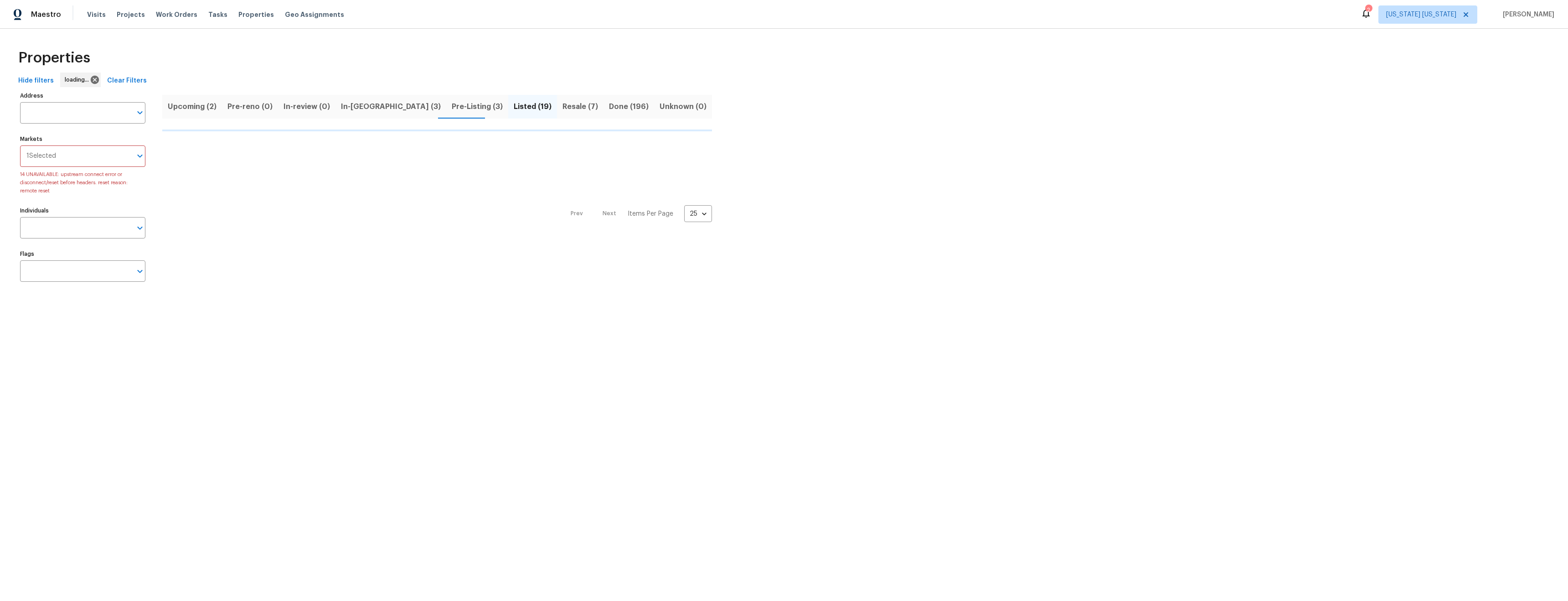
click at [446, 111] on button "Pre-Listing (3)" at bounding box center [477, 107] width 62 height 24
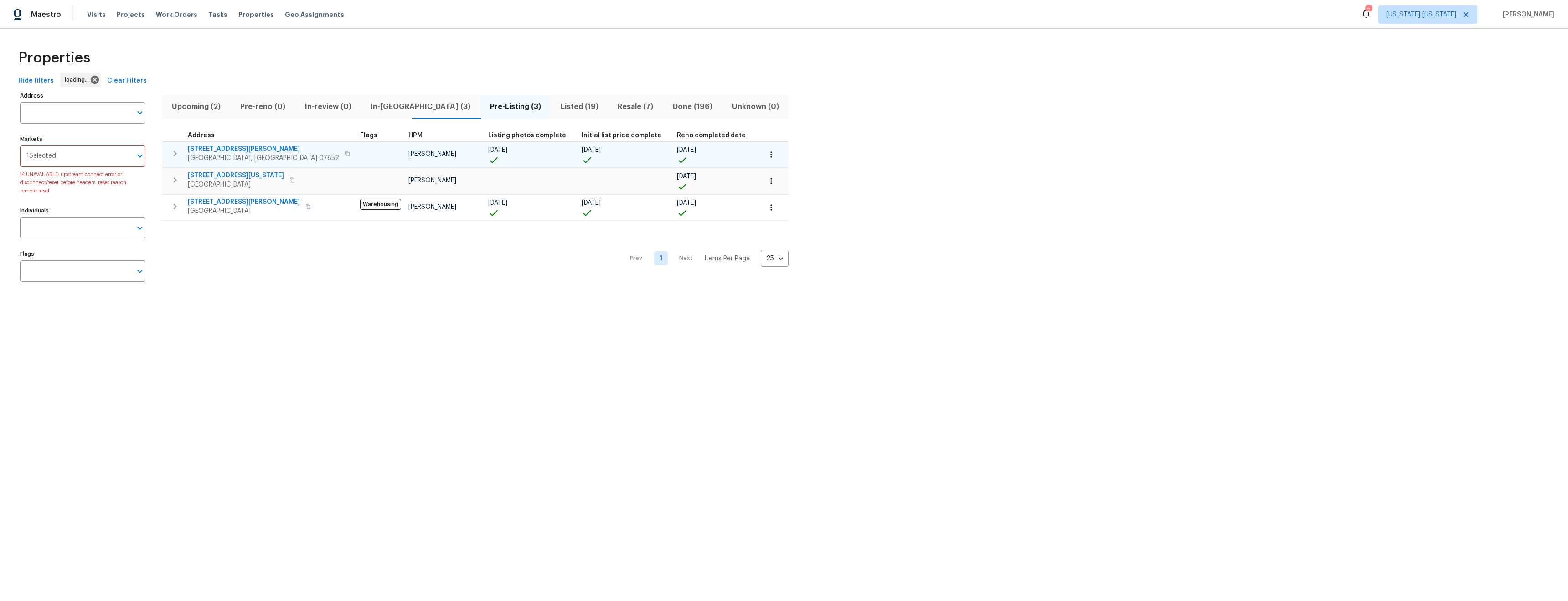
click at [209, 147] on span "238 Drake Ln" at bounding box center [264, 149] width 152 height 9
click at [374, 106] on span "In-[GEOGRAPHIC_DATA] (3)" at bounding box center [421, 107] width 108 height 13
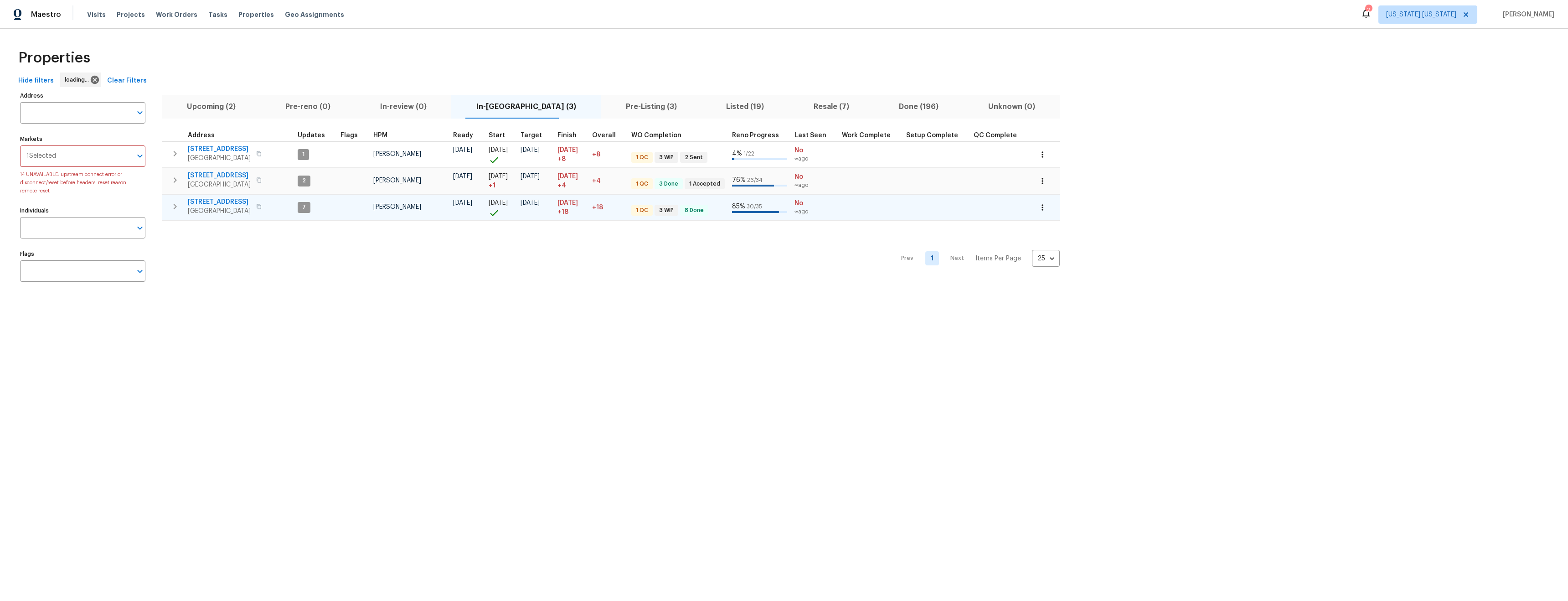
click at [256, 208] on icon "button" at bounding box center [259, 206] width 5 height 5
click at [253, 209] on button "button" at bounding box center [259, 206] width 11 height 13
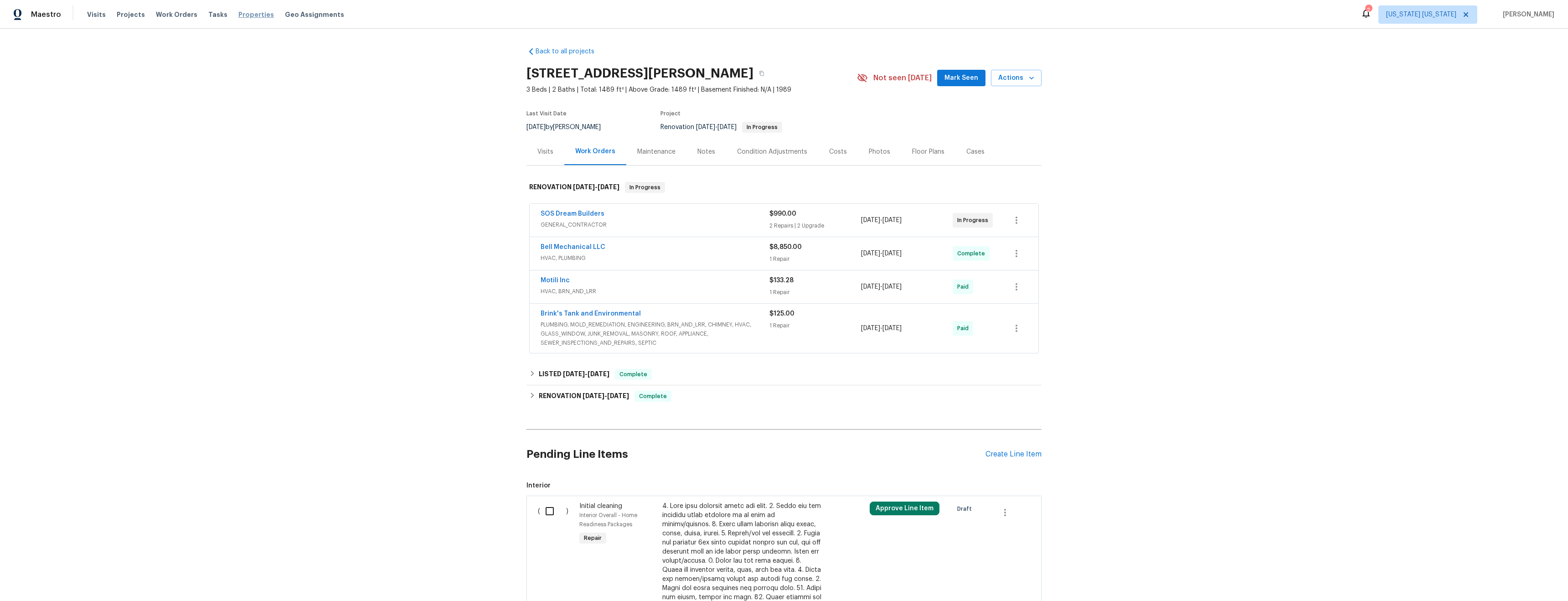
click at [246, 18] on span "Properties" at bounding box center [256, 14] width 35 height 9
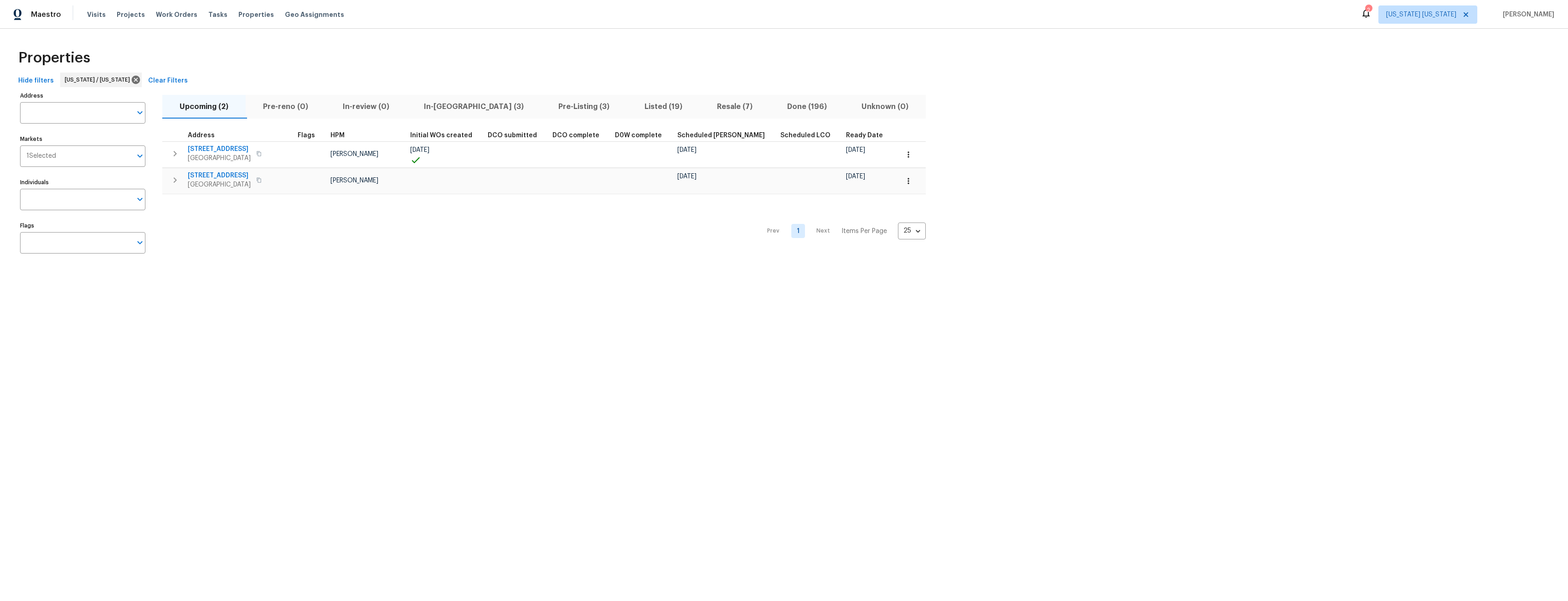
click at [442, 107] on span "In-[GEOGRAPHIC_DATA] (3)" at bounding box center [474, 107] width 124 height 13
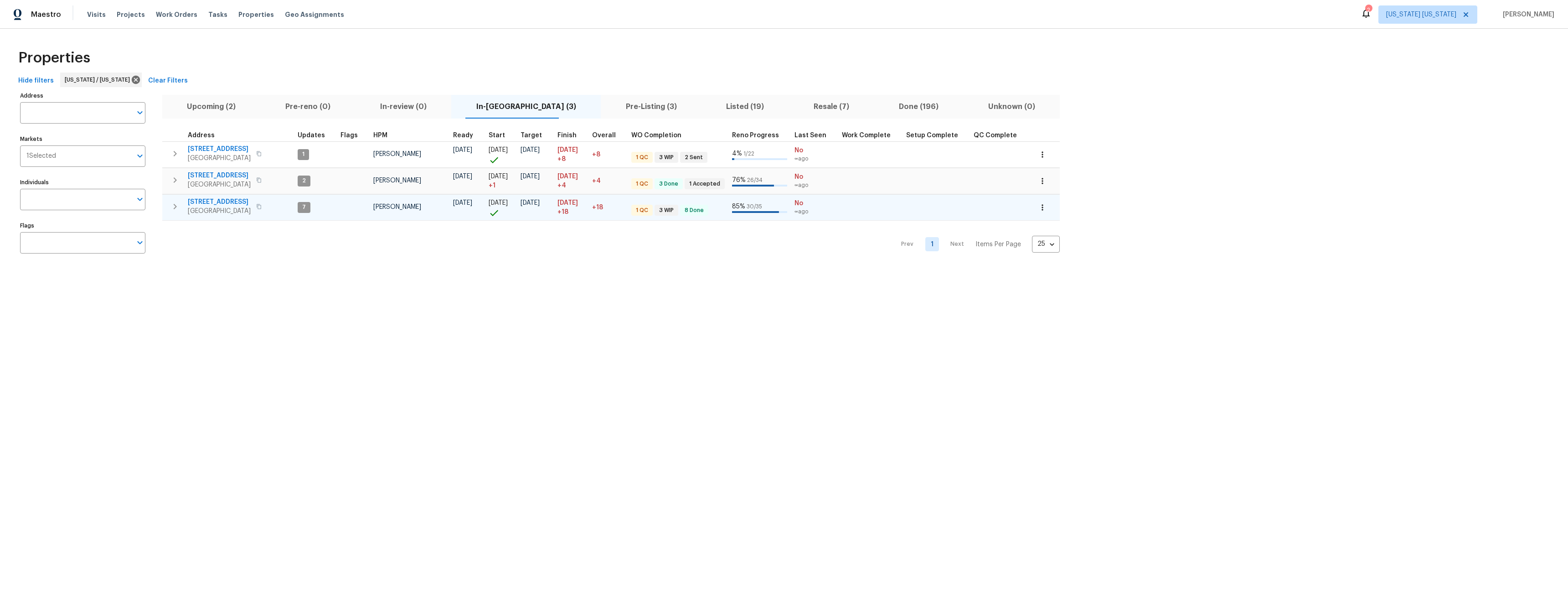
click at [208, 202] on span "[STREET_ADDRESS]" at bounding box center [219, 202] width 63 height 9
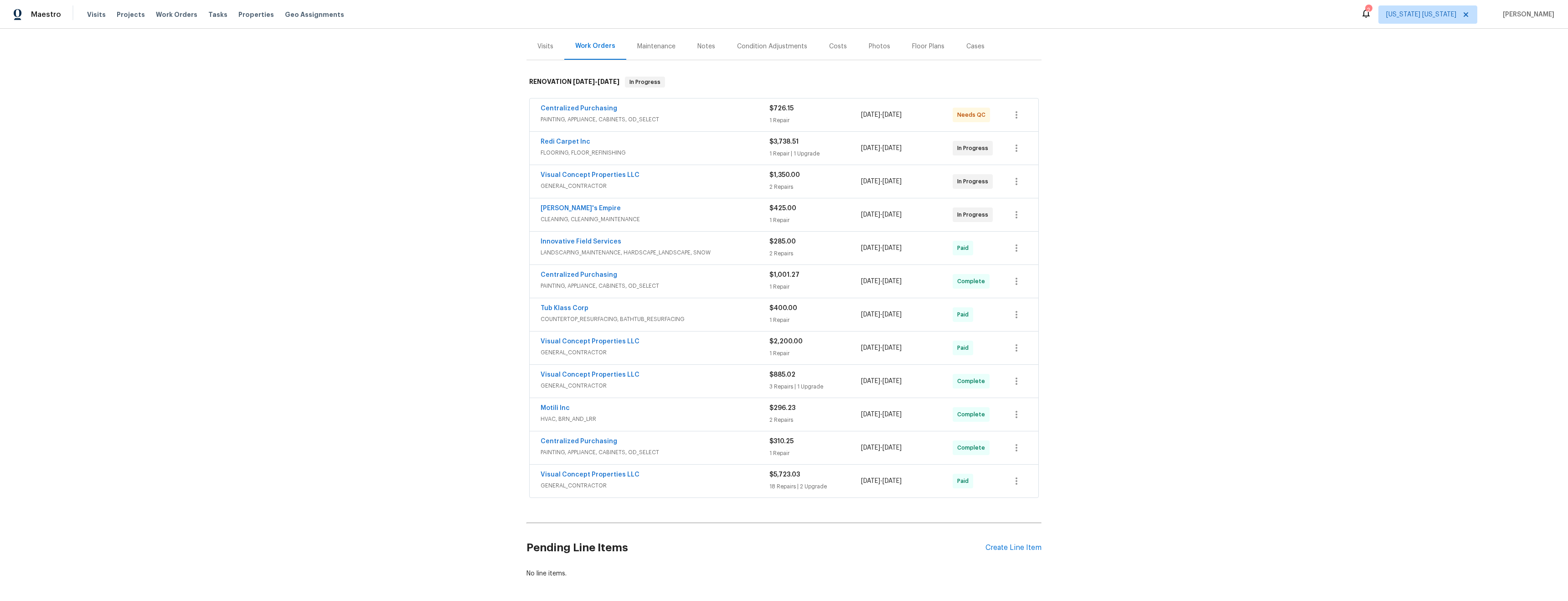
scroll to position [152, 0]
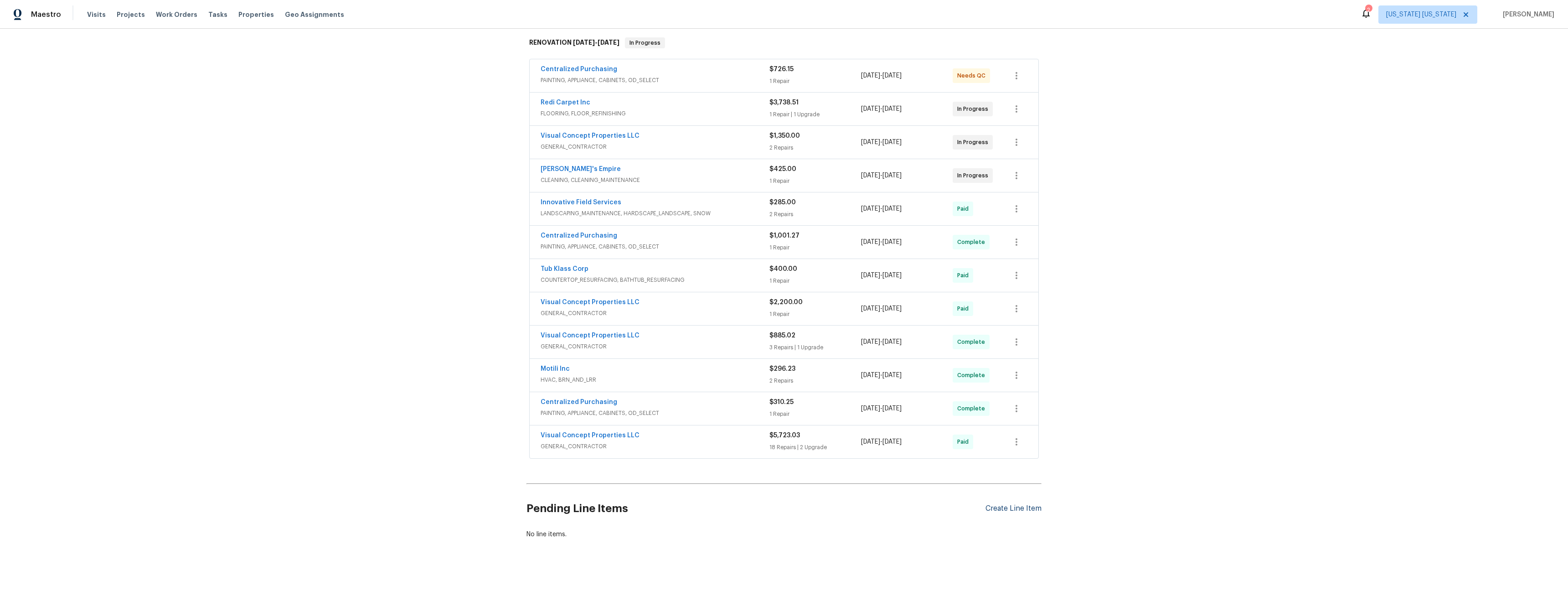
click at [1023, 507] on div "Pending Line Items Create Line Item" at bounding box center [784, 509] width 515 height 43
click at [1016, 504] on div "Create Line Item" at bounding box center [1013, 508] width 56 height 9
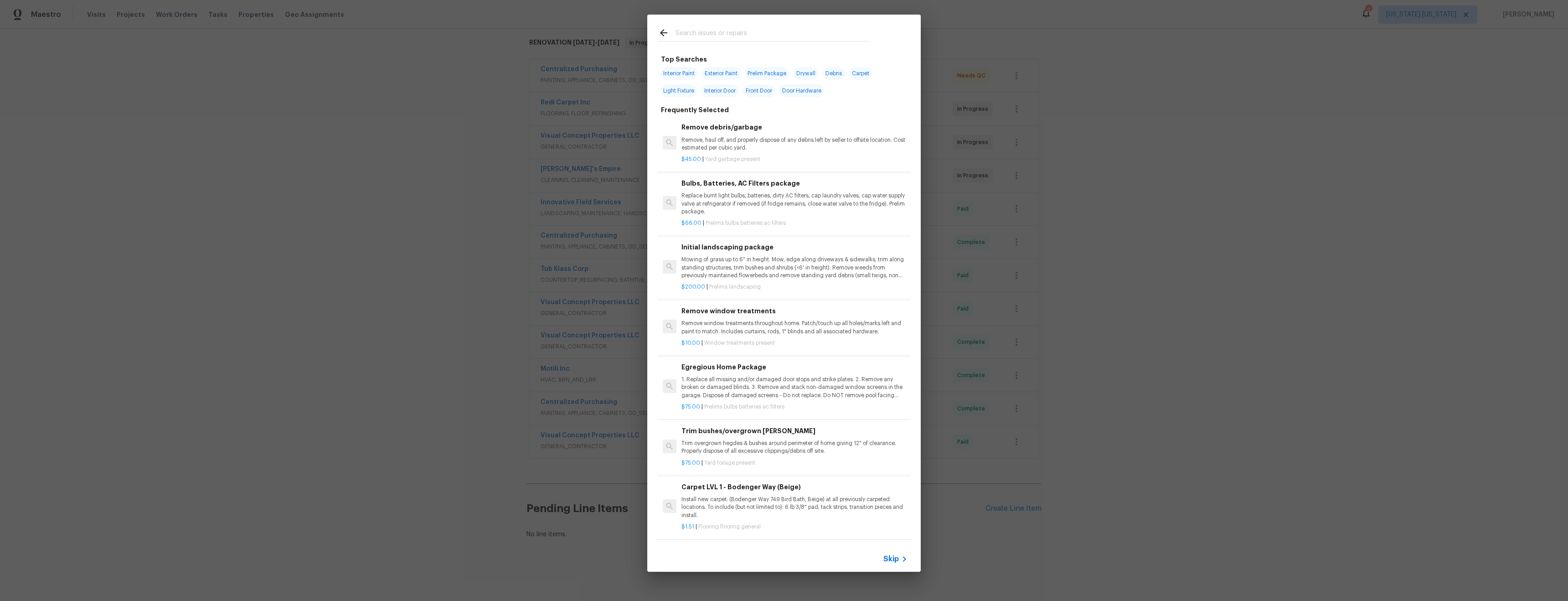
drag, startPoint x: 724, startPoint y: 21, endPoint x: 727, endPoint y: 30, distance: 9.5
click at [724, 22] on div at bounding box center [763, 32] width 233 height 36
click at [727, 30] on input "text" at bounding box center [772, 34] width 194 height 13
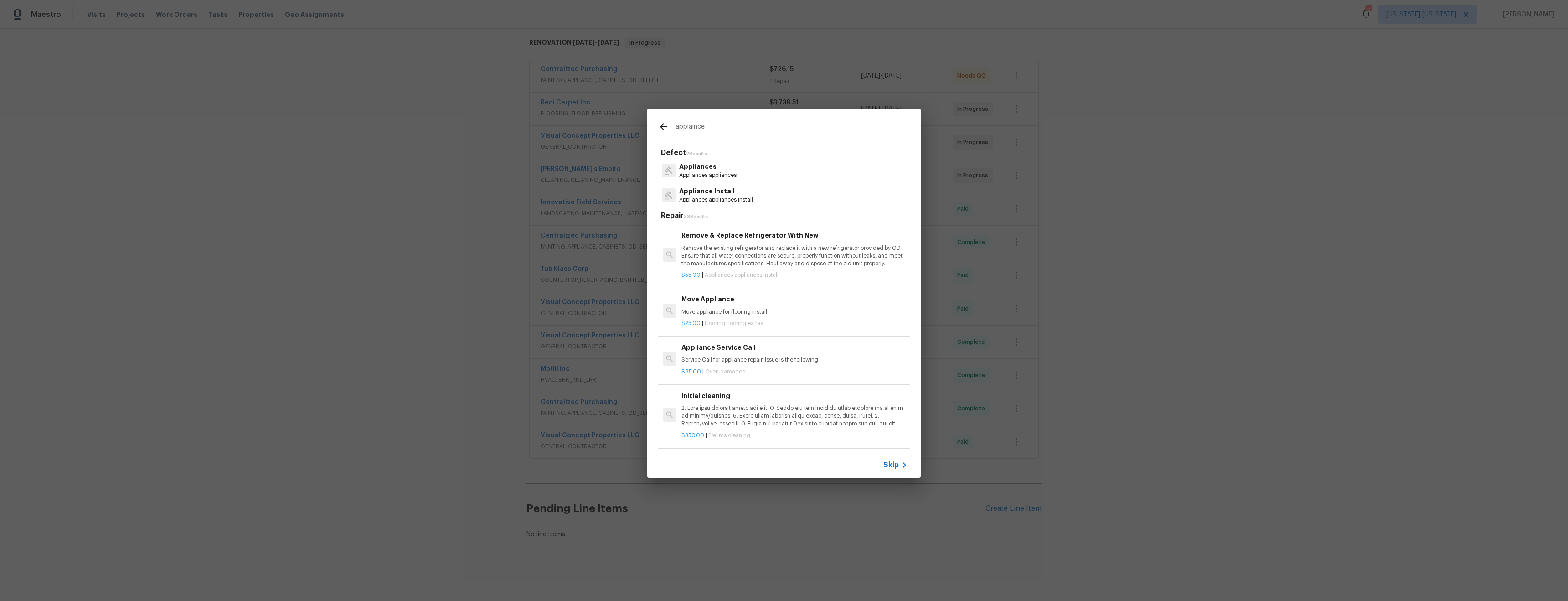
scroll to position [1754, 0]
click at [720, 124] on input "applaince" at bounding box center [772, 128] width 194 height 13
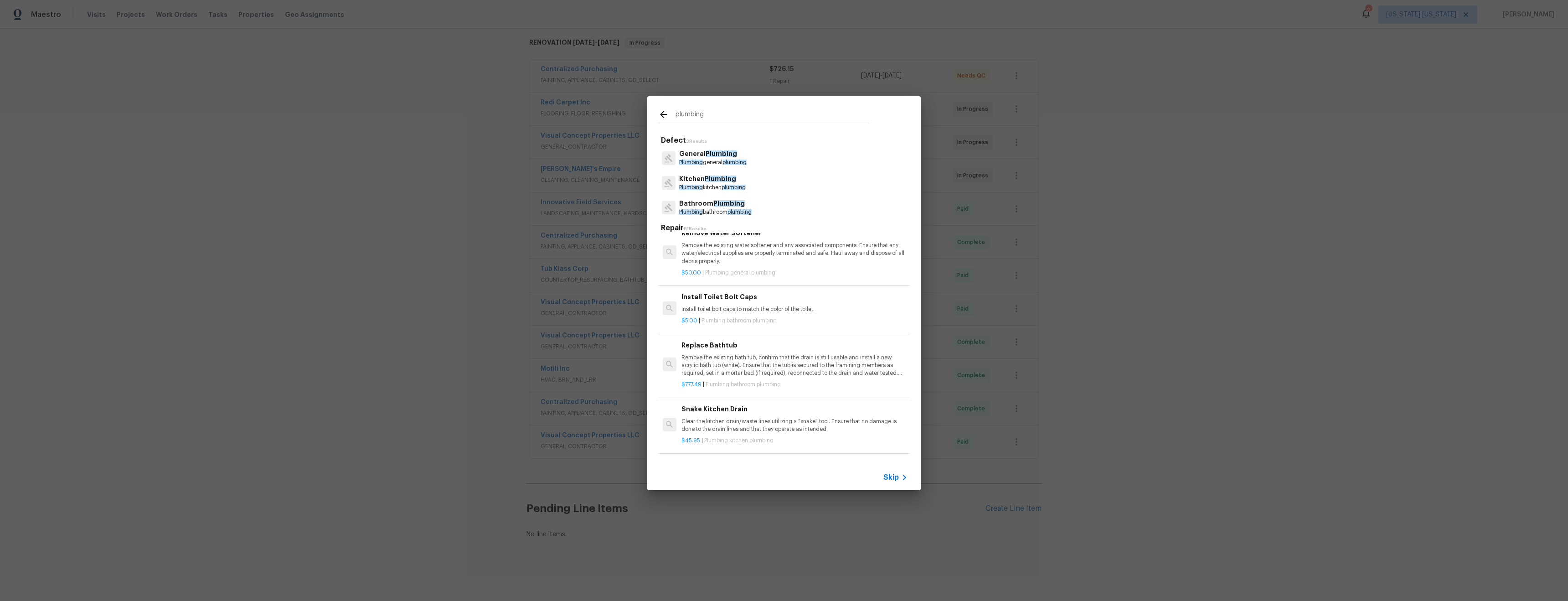
type input "plumbing"
click at [729, 160] on span "plumbing" at bounding box center [735, 162] width 24 height 5
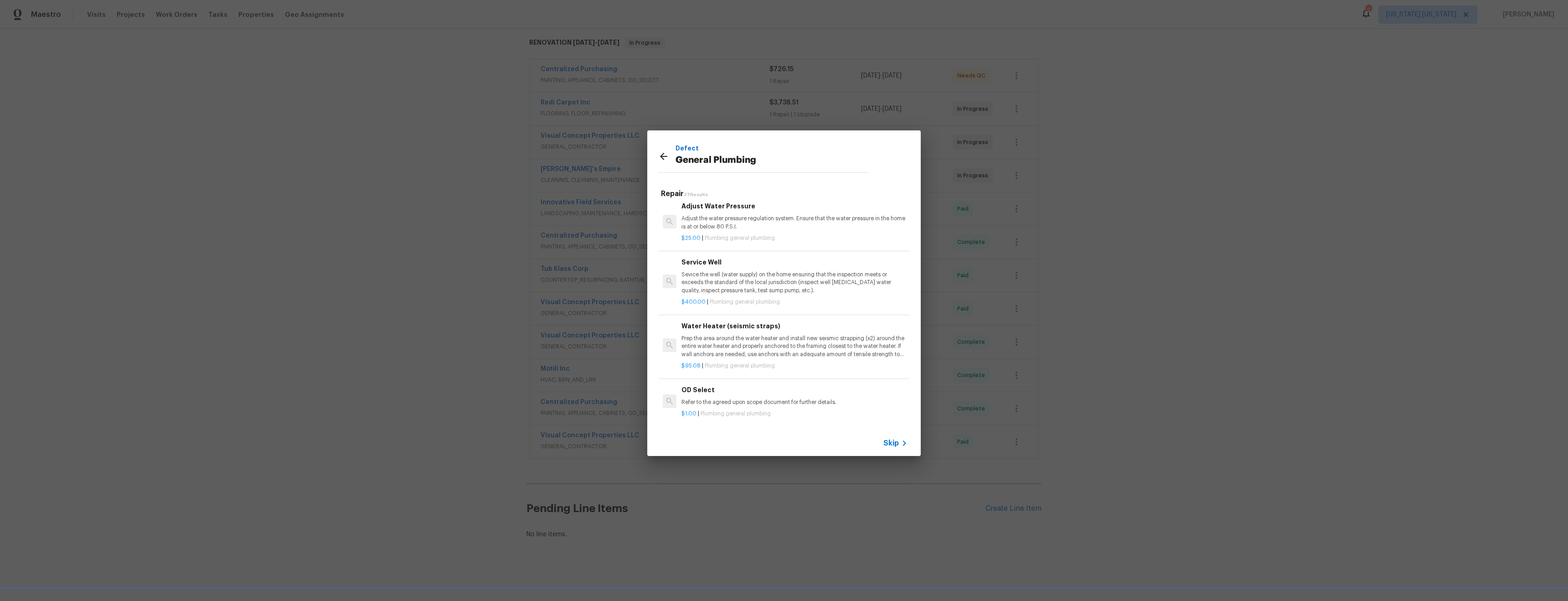
click at [659, 151] on icon at bounding box center [663, 156] width 11 height 11
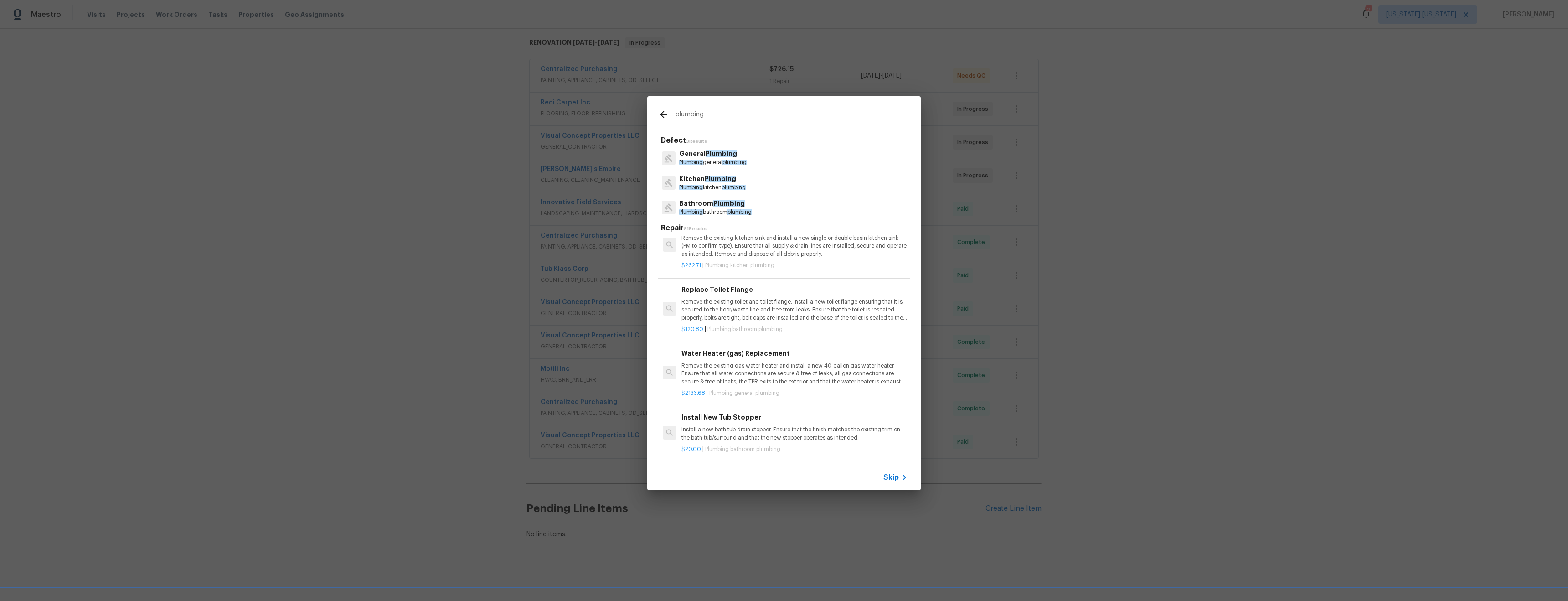
scroll to position [1406, 0]
click at [665, 155] on icon at bounding box center [668, 158] width 9 height 9
click at [723, 188] on p "Plumbing kitchen plumbing" at bounding box center [712, 188] width 66 height 8
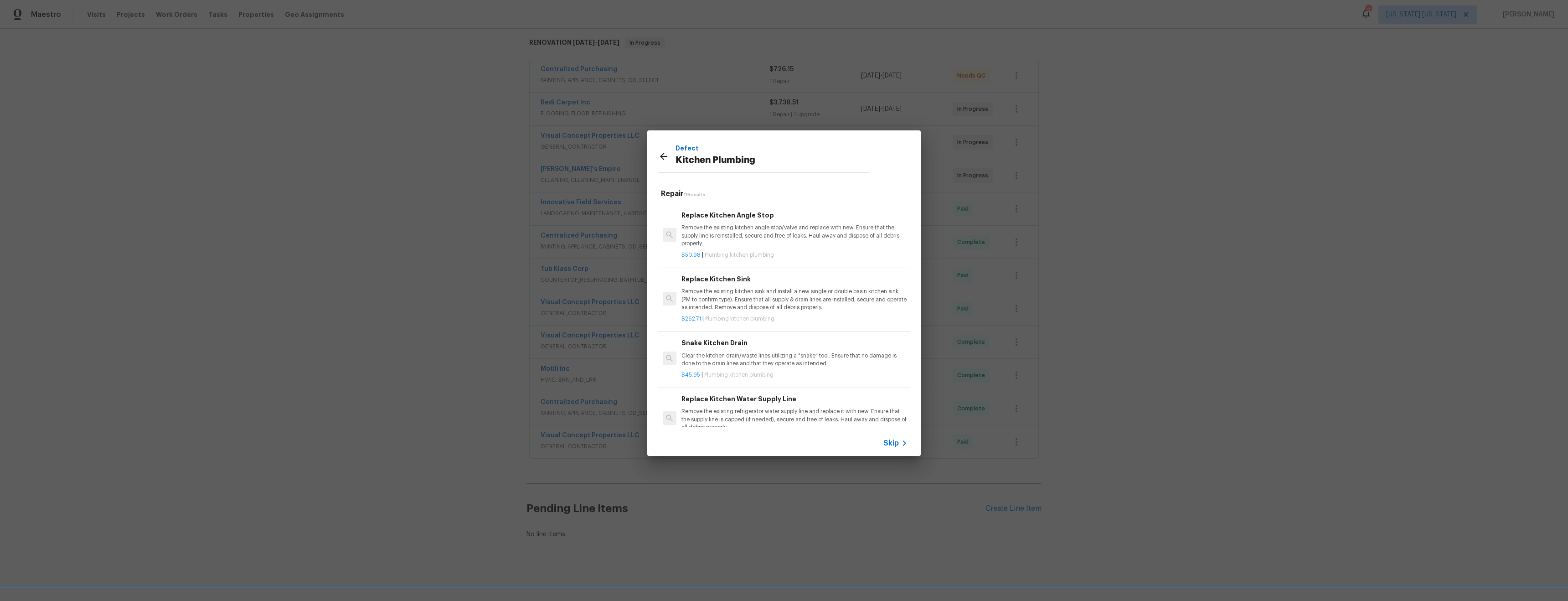
scroll to position [0, 0]
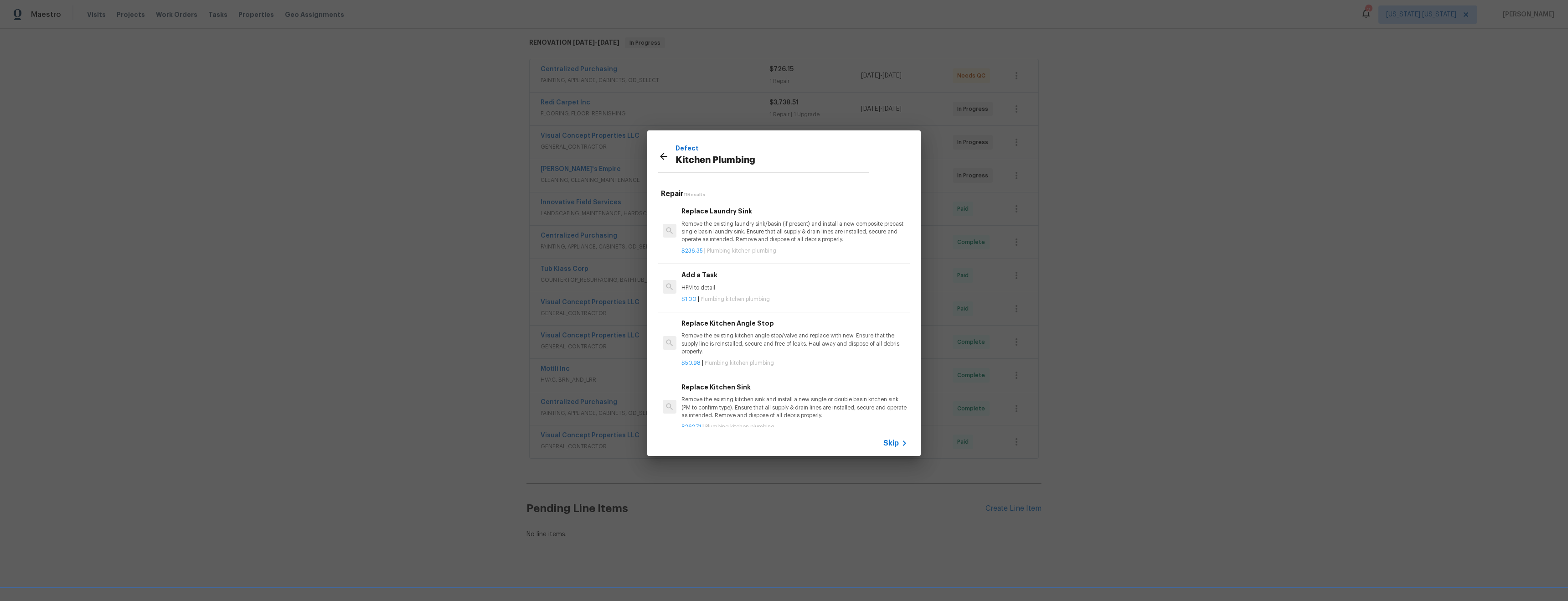
click at [763, 284] on p "HPM to detail" at bounding box center [794, 288] width 226 height 8
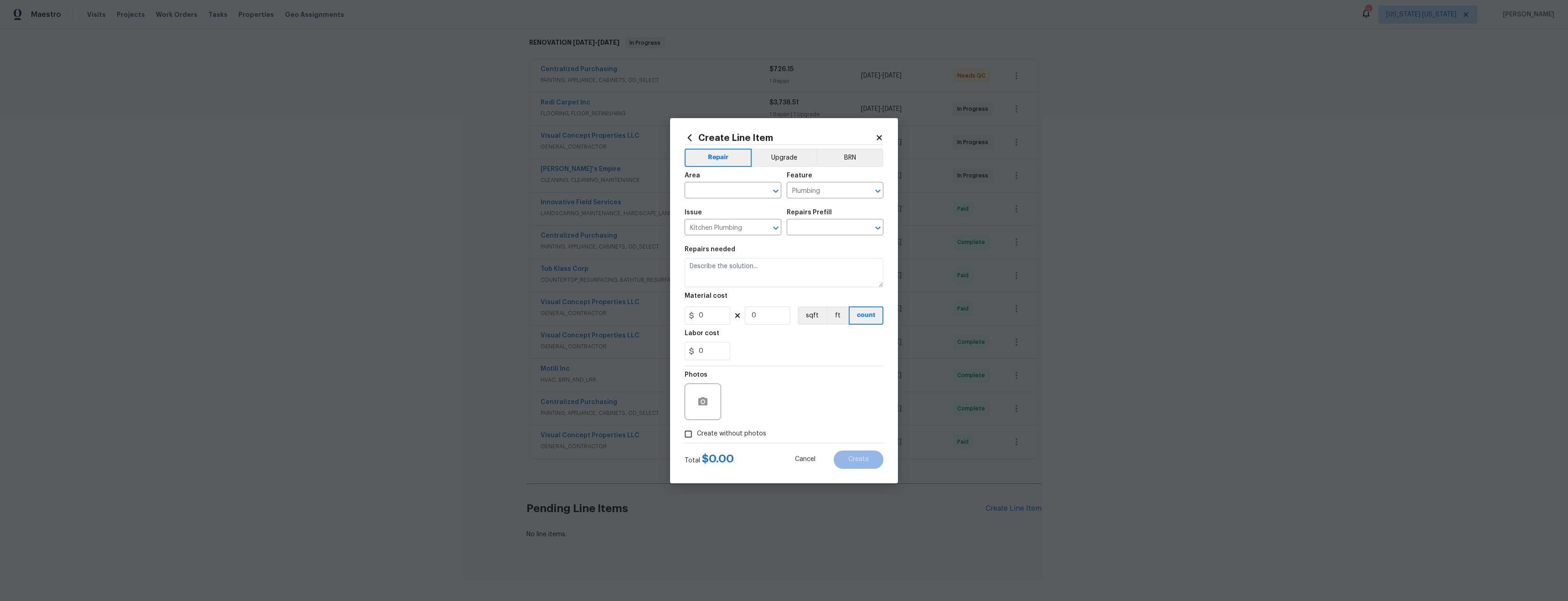
type textarea "HPM to detail"
type input "1"
type input "Add a Task $1.00"
type input "1"
click at [712, 190] on input "text" at bounding box center [720, 191] width 71 height 14
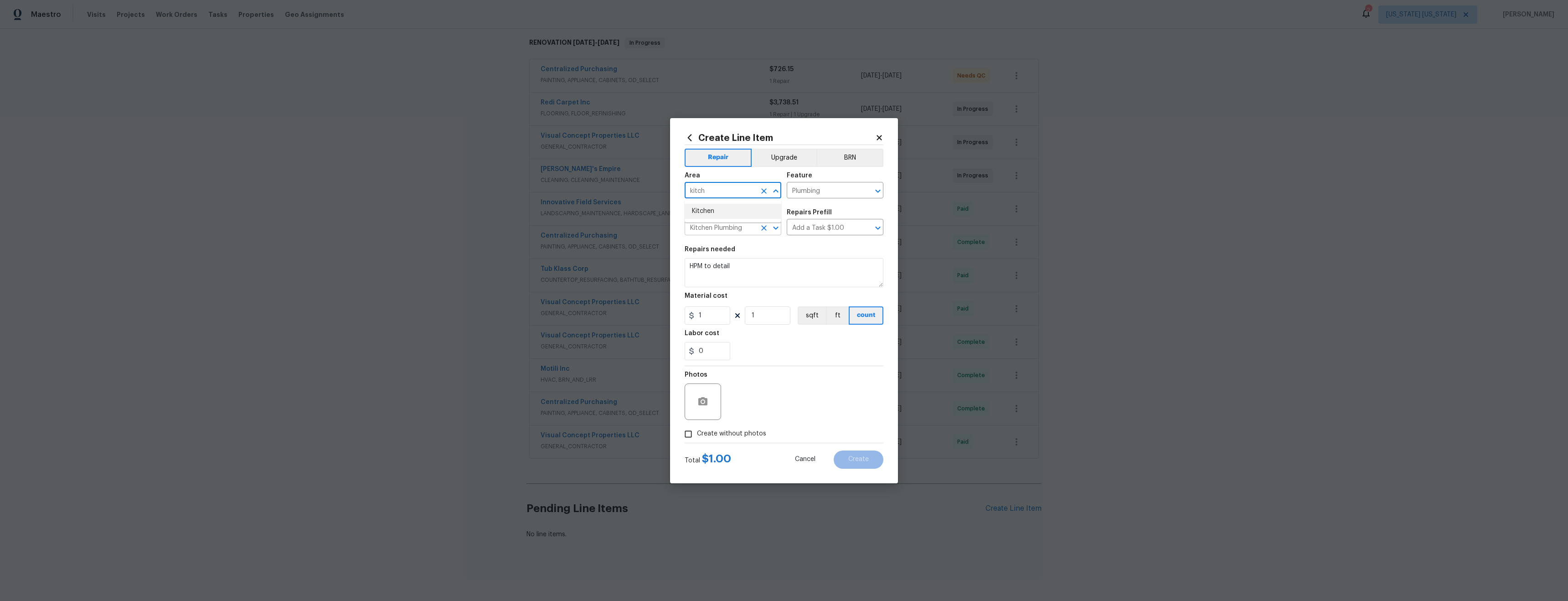
drag, startPoint x: 735, startPoint y: 213, endPoint x: 735, endPoint y: 224, distance: 11.0
click at [735, 214] on li "Kitchen" at bounding box center [733, 211] width 97 height 15
type input "Kitchen"
click at [747, 268] on textarea "HPM to detail" at bounding box center [784, 273] width 198 height 29
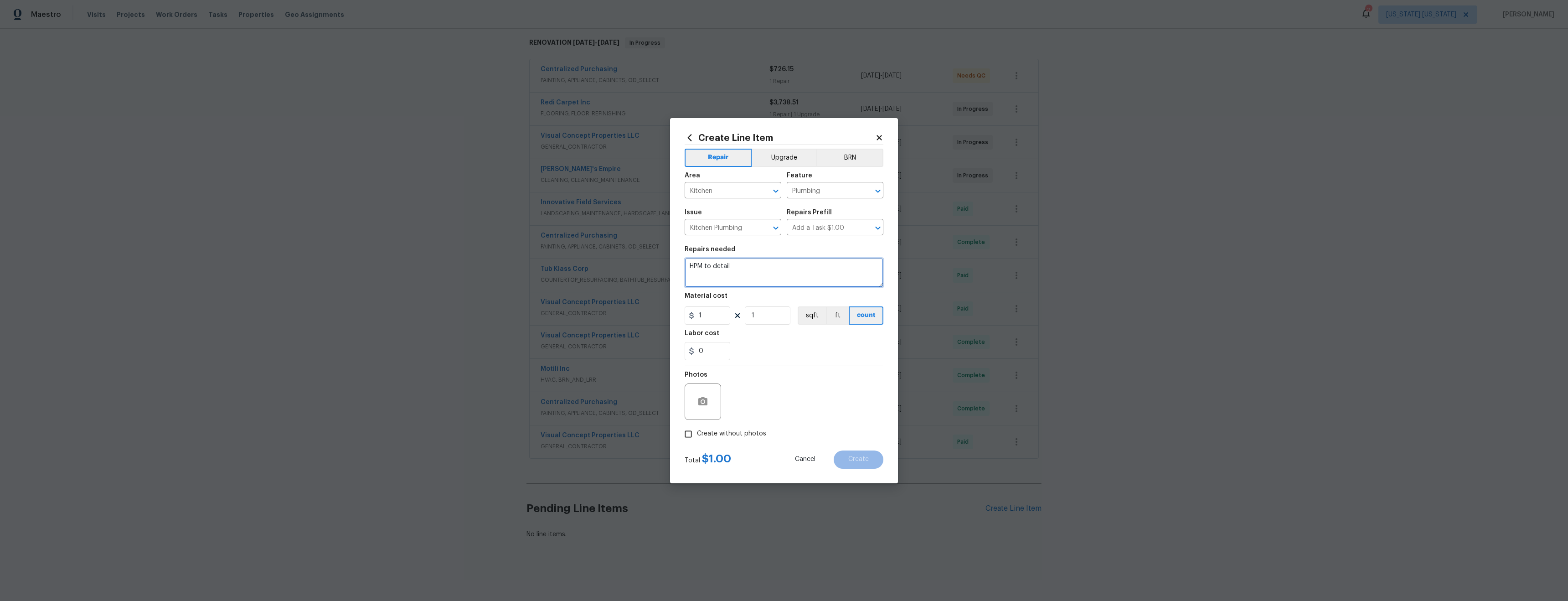
click at [747, 268] on textarea "HPM to detail" at bounding box center [784, 273] width 198 height 29
type textarea "Measure and disconnect dishwasher"
click at [707, 314] on input "1" at bounding box center [707, 315] width 46 height 18
type input "125"
click at [747, 433] on span "Create without photos" at bounding box center [732, 434] width 69 height 10
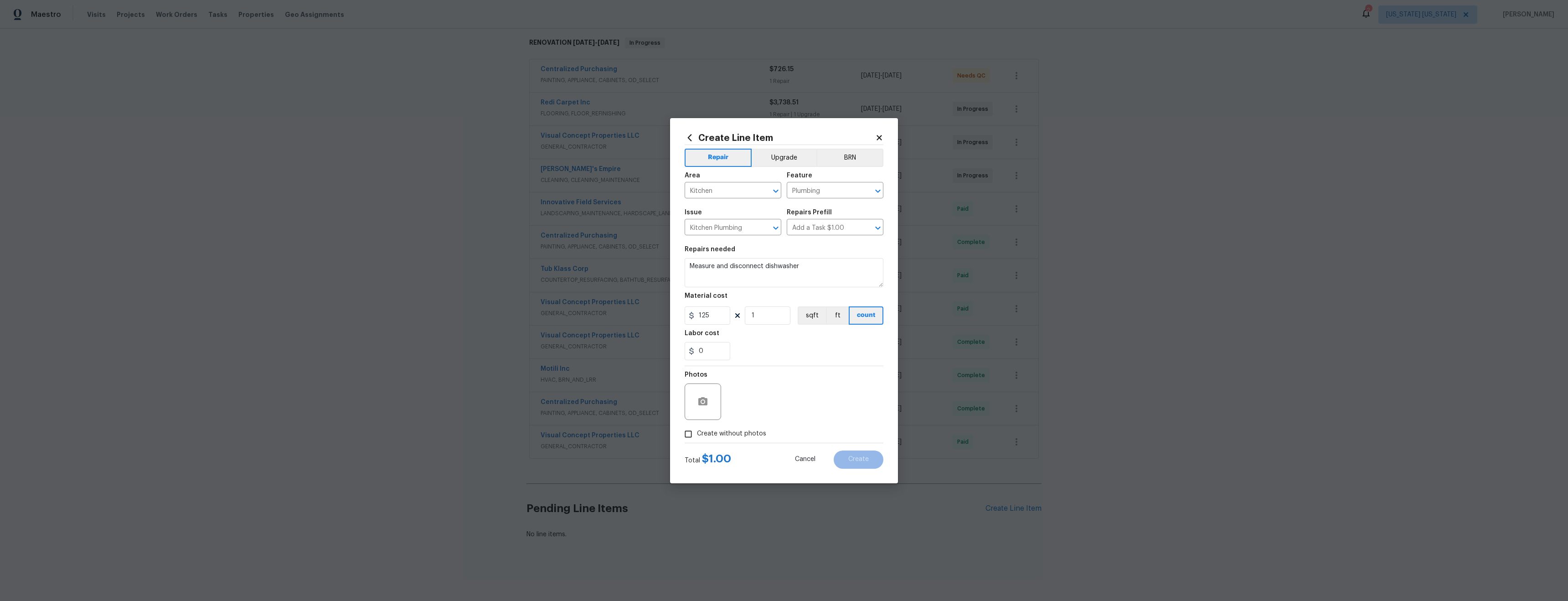
click at [697, 433] on input "Create without photos" at bounding box center [688, 434] width 17 height 17
checkbox input "true"
click at [772, 399] on textarea at bounding box center [806, 402] width 155 height 37
type textarea "tba"
click at [818, 271] on textarea "Measure and disconnect dishwasher" at bounding box center [784, 273] width 198 height 29
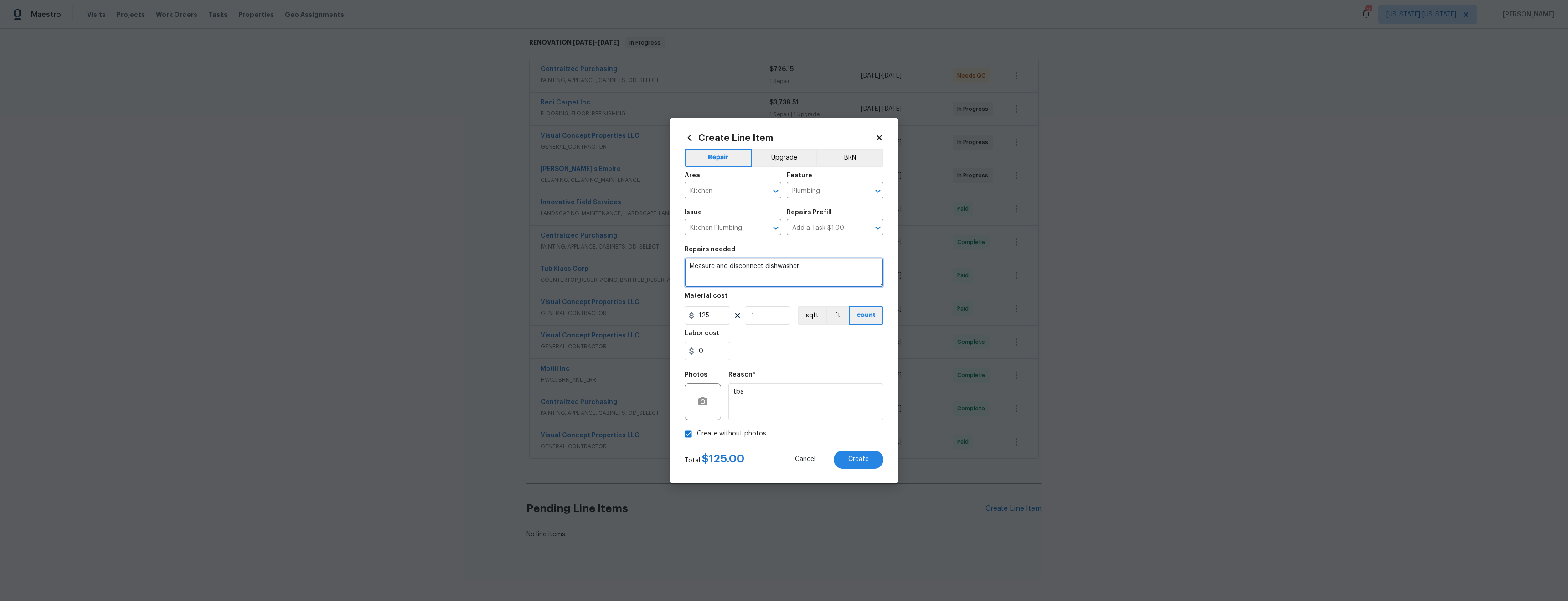
click at [730, 266] on textarea "Measure and disconnect dishwasher" at bounding box center [784, 273] width 198 height 29
type textarea "Measure and safely disconnect dishwasher"
click at [863, 462] on span "Create" at bounding box center [859, 459] width 21 height 7
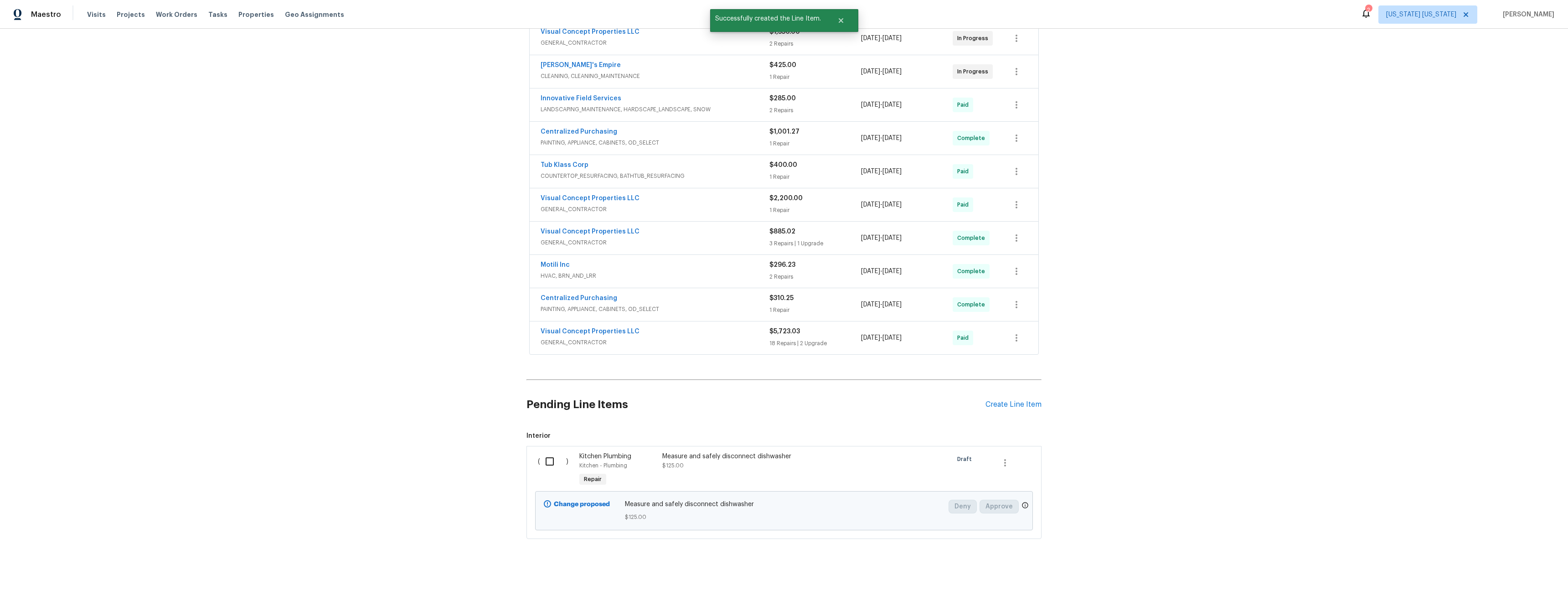
scroll to position [255, 0]
click at [544, 456] on input "checkbox" at bounding box center [553, 461] width 26 height 19
checkbox input "true"
click at [1496, 577] on span "Create Work Order" at bounding box center [1516, 578] width 61 height 12
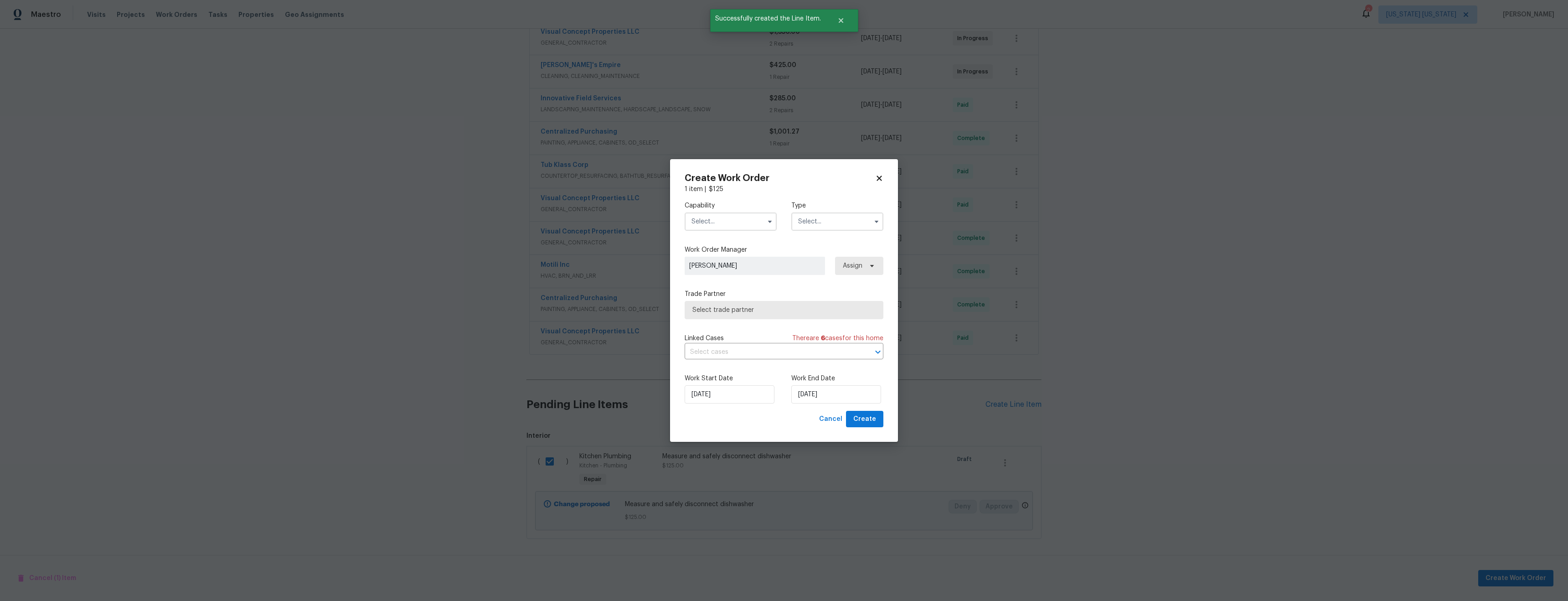
click at [719, 222] on input "text" at bounding box center [730, 222] width 92 height 18
click at [727, 242] on div "Plumbing" at bounding box center [730, 234] width 88 height 16
type input "Plumbing"
click at [860, 217] on input "text" at bounding box center [837, 222] width 92 height 18
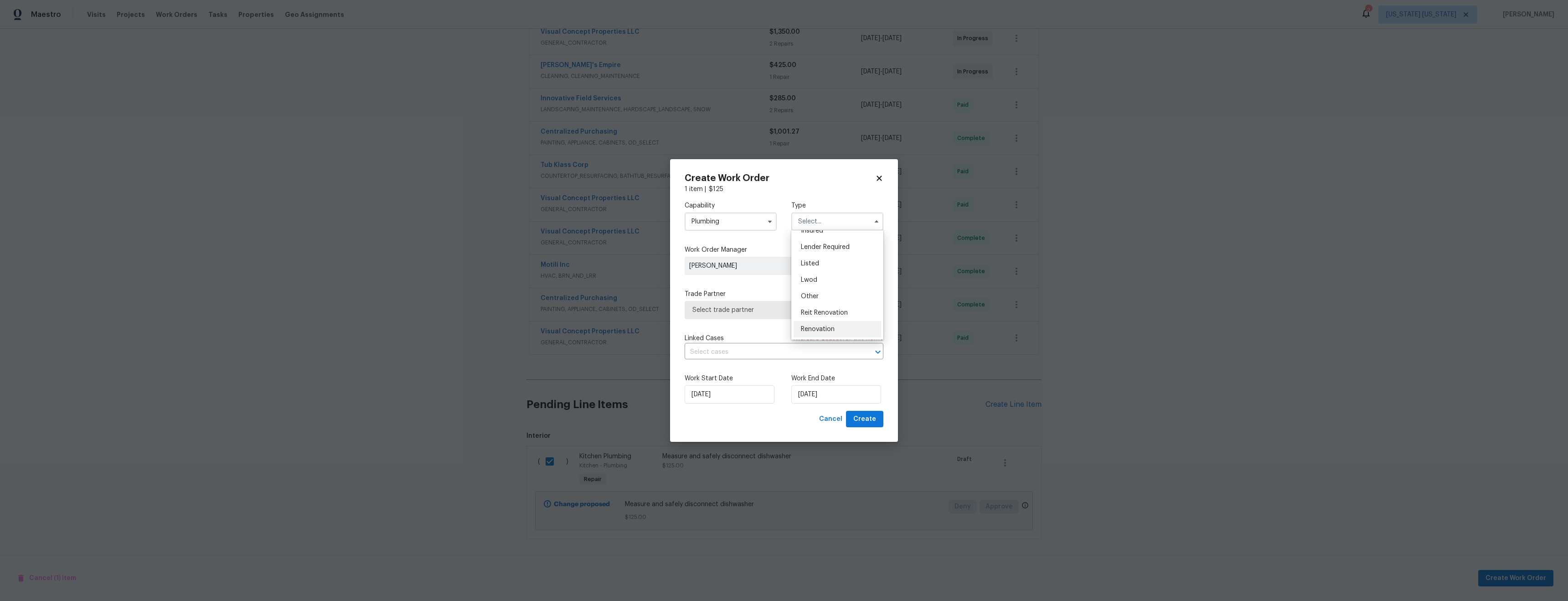
scroll to position [108, 0]
click at [827, 277] on span "Renovation" at bounding box center [817, 280] width 33 height 6
type input "Renovation"
click at [752, 312] on span "Select trade partner" at bounding box center [777, 310] width 170 height 9
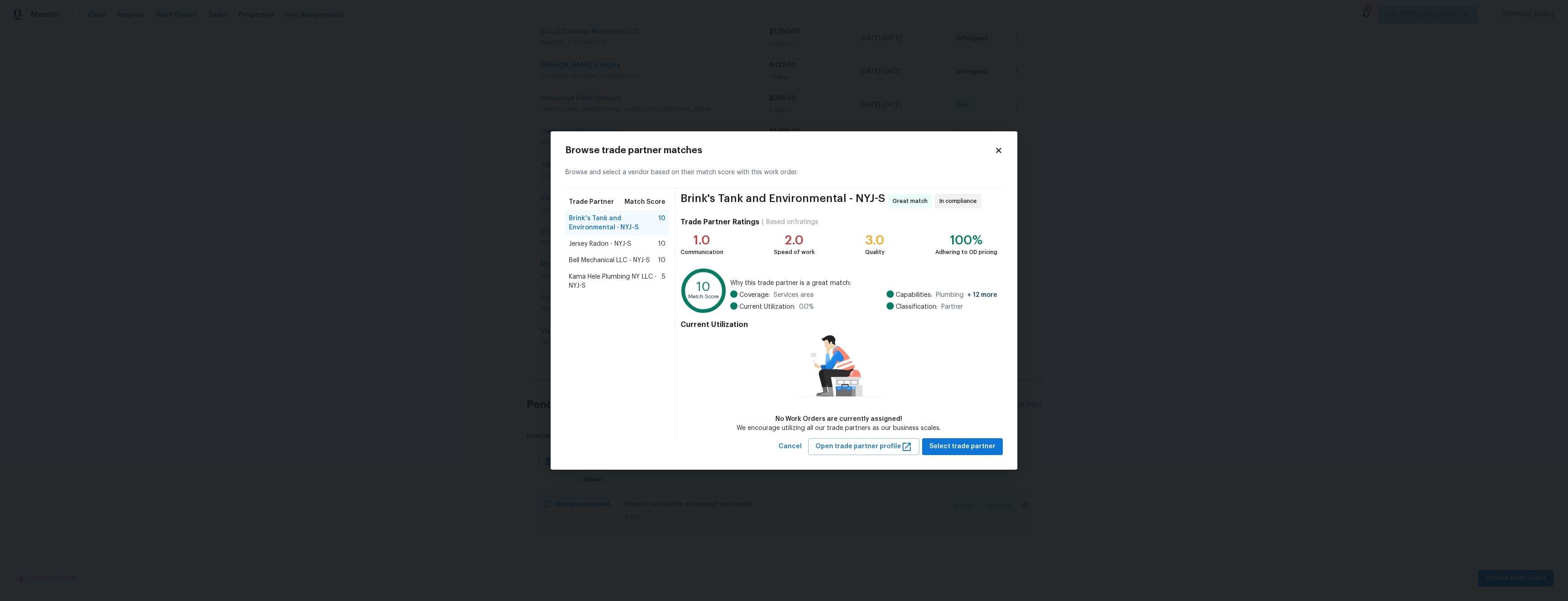
click at [612, 255] on div "Bell Mechanical LLC - NYJ-S 10" at bounding box center [617, 260] width 104 height 16
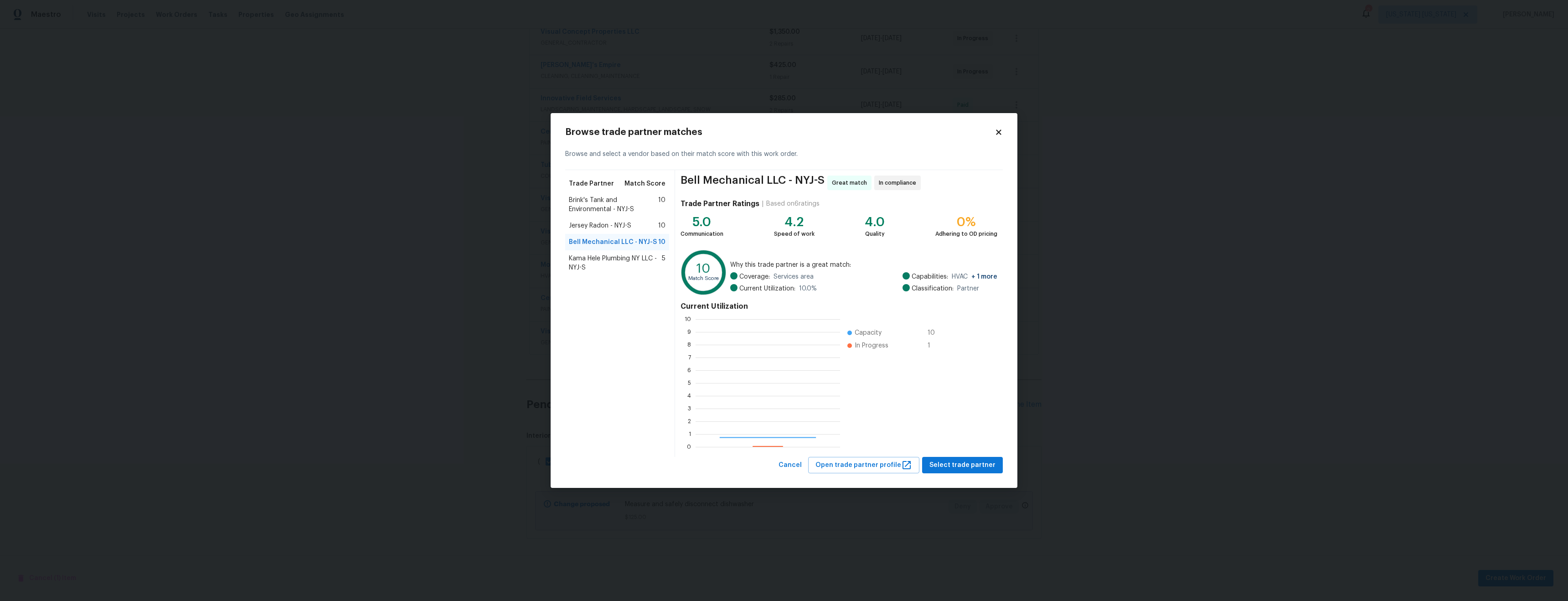
scroll to position [121, 138]
click at [968, 466] on span "Select trade partner" at bounding box center [962, 465] width 66 height 12
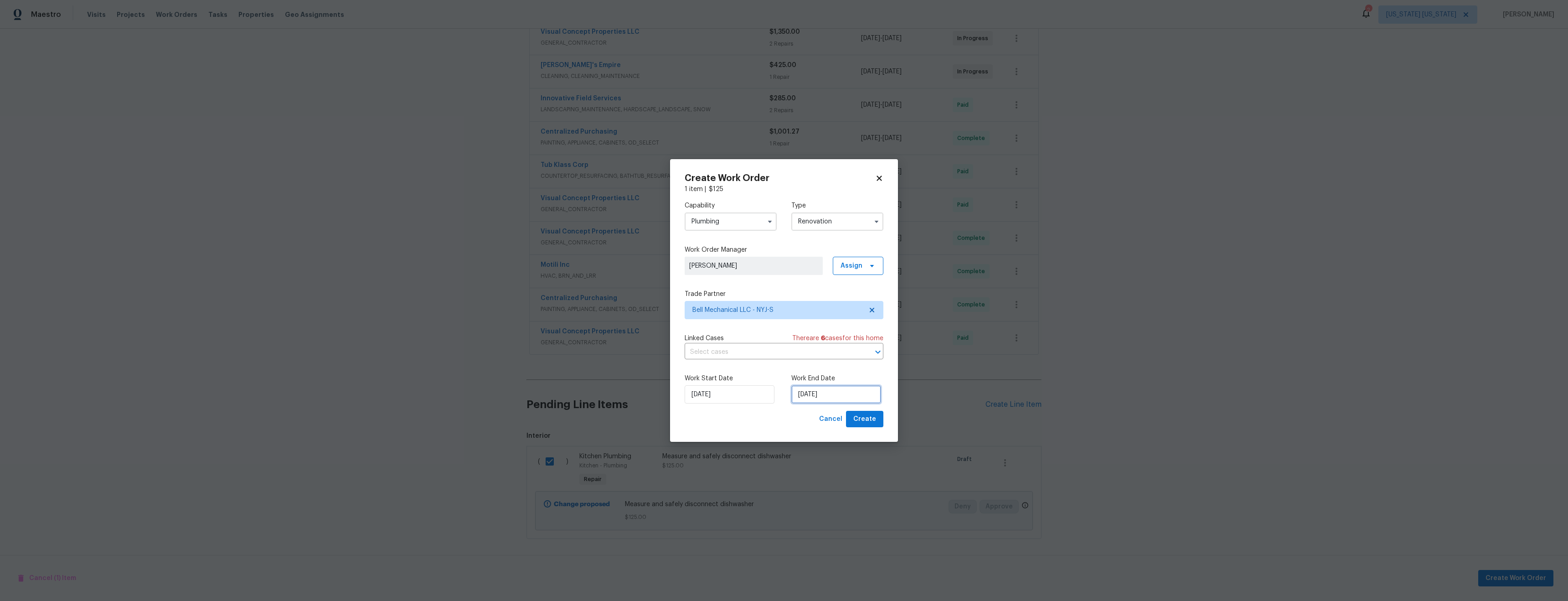
click at [805, 395] on input "[DATE]" at bounding box center [836, 395] width 90 height 18
click at [834, 342] on div "17" at bounding box center [834, 342] width 15 height 13
type input "[DATE]"
click at [867, 418] on span "Create" at bounding box center [864, 419] width 23 height 12
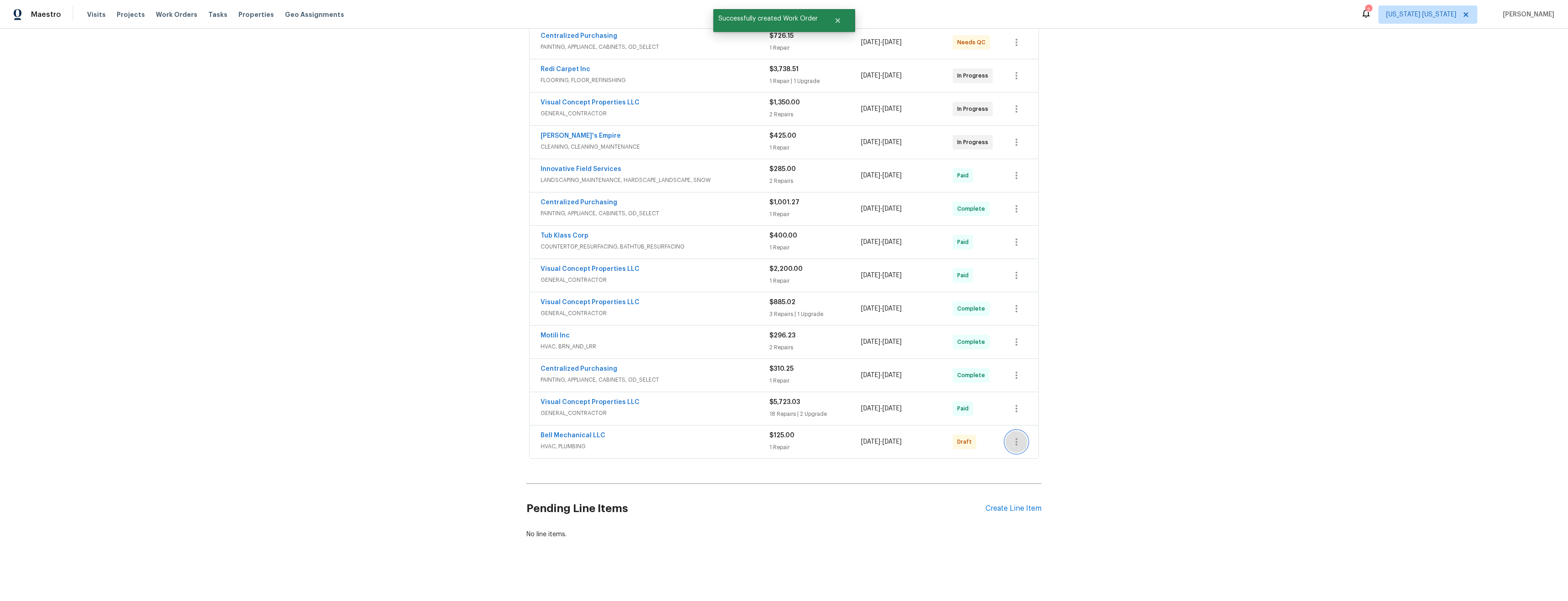
click at [1017, 437] on icon "button" at bounding box center [1017, 442] width 11 height 11
click at [1033, 448] on li "Confirm and Send to Vendor" at bounding box center [1053, 450] width 102 height 15
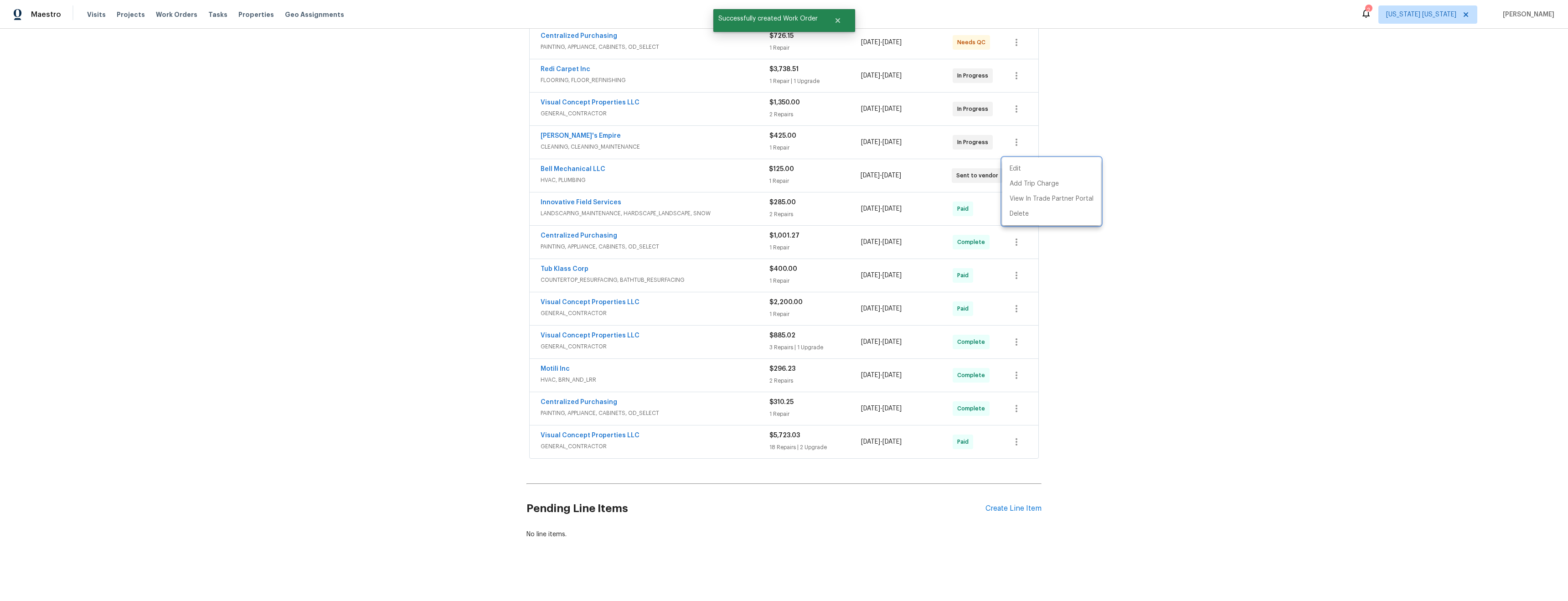
click at [1153, 427] on div at bounding box center [784, 300] width 1568 height 601
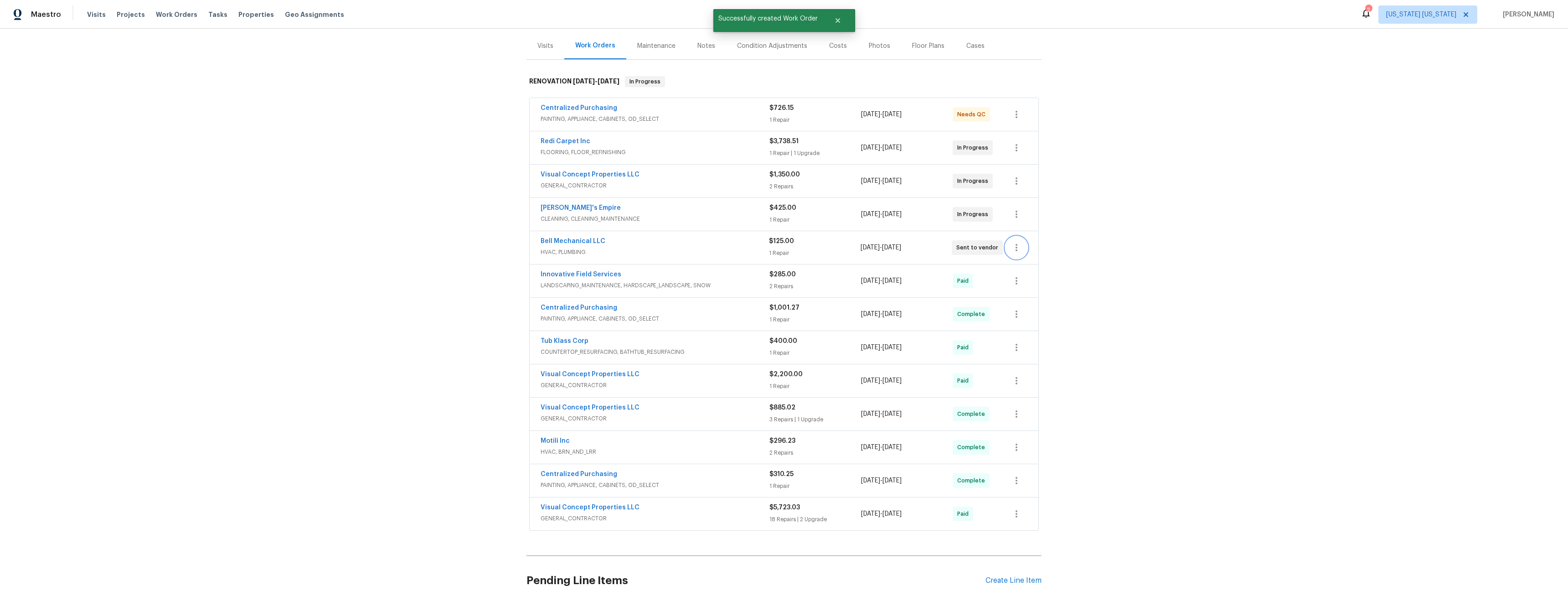
scroll to position [0, 0]
